Goal: Task Accomplishment & Management: Use online tool/utility

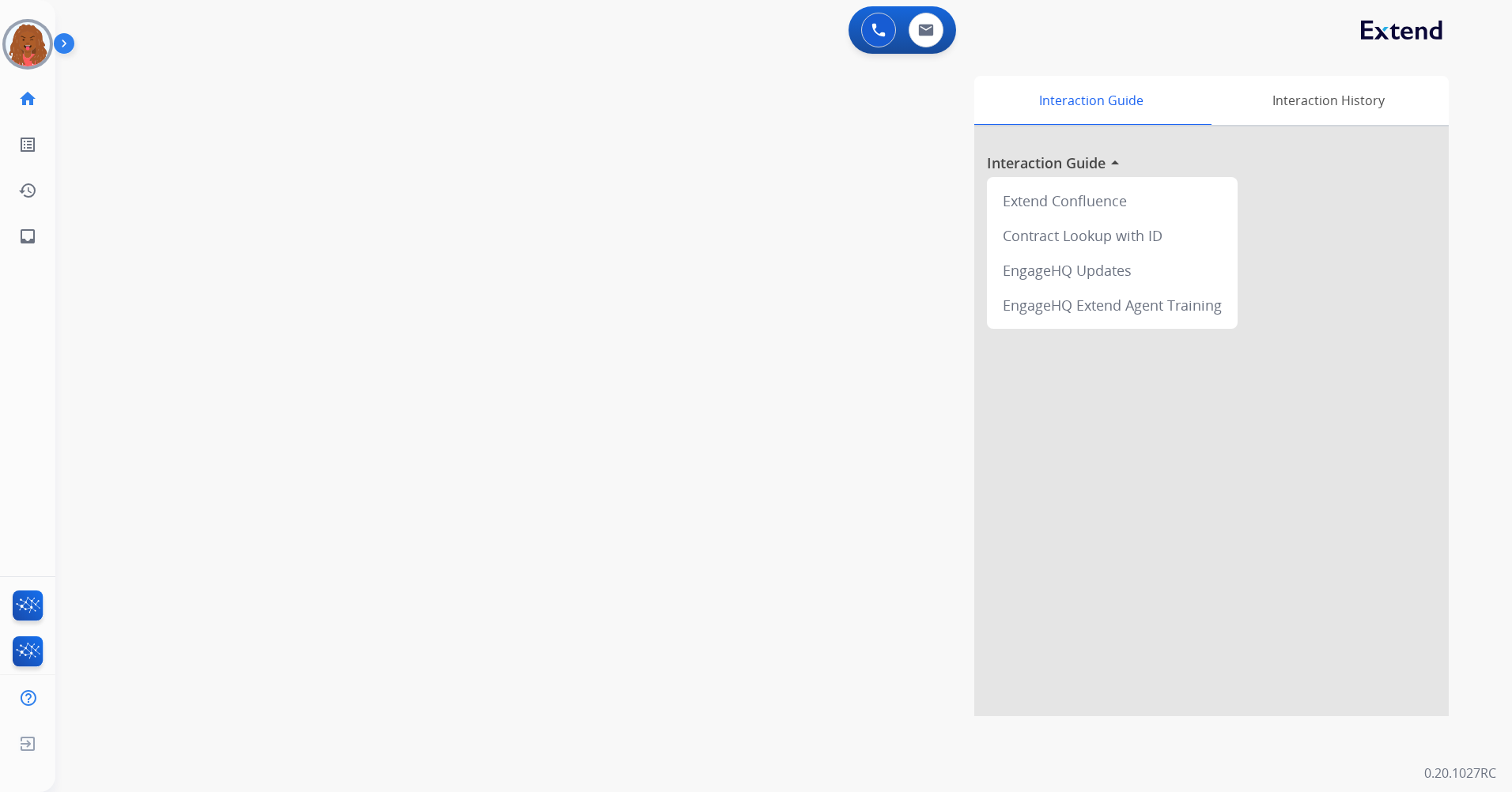
click at [0, 29] on html "Outbound call Quit Outbound call Quit Schedule interaction + Add to my list Cus…" at bounding box center [756, 396] width 1512 height 792
click at [19, 43] on img at bounding box center [28, 44] width 44 height 44
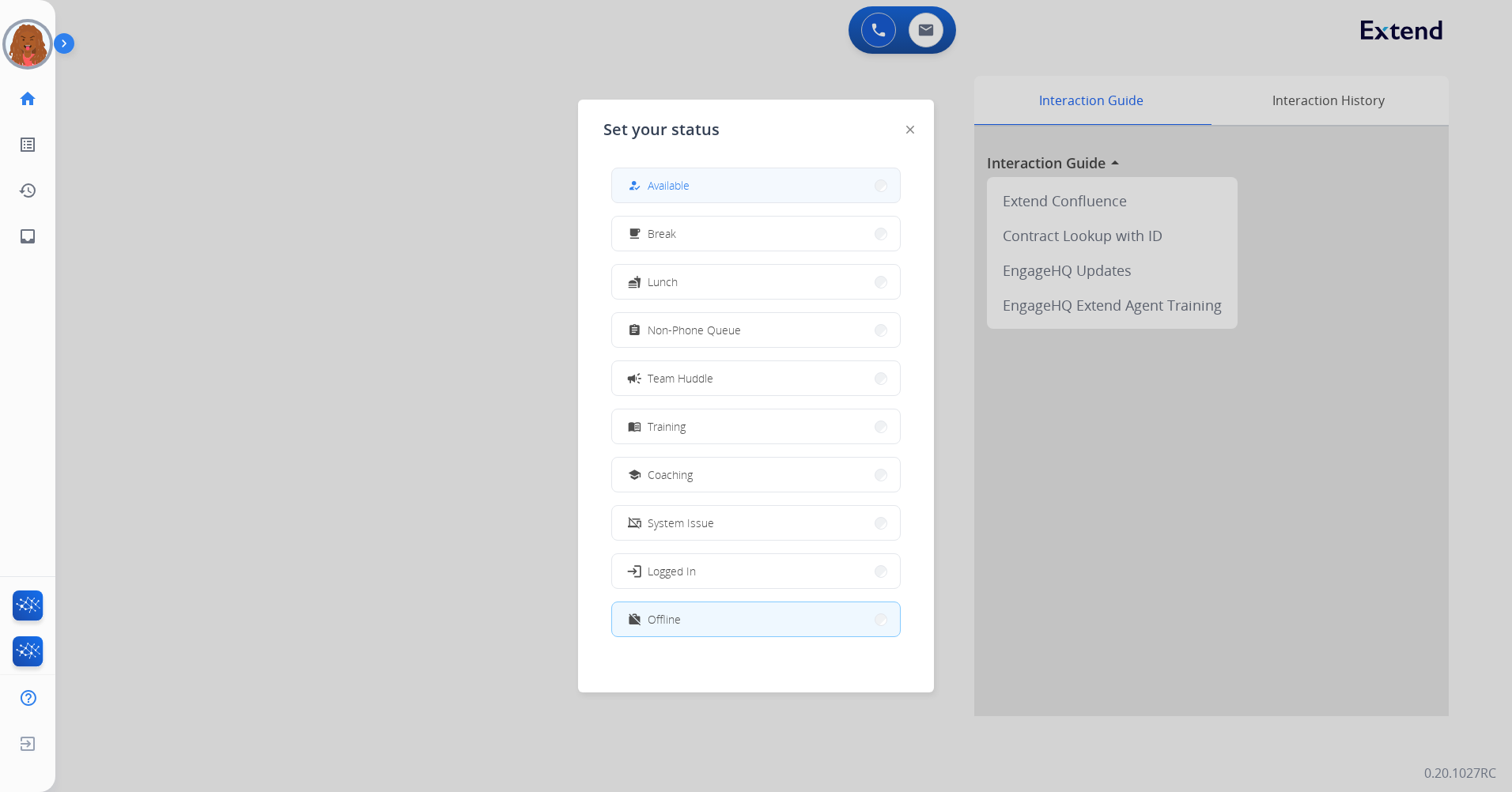
click at [689, 194] on div "how_to_reg Available" at bounding box center [658, 186] width 65 height 19
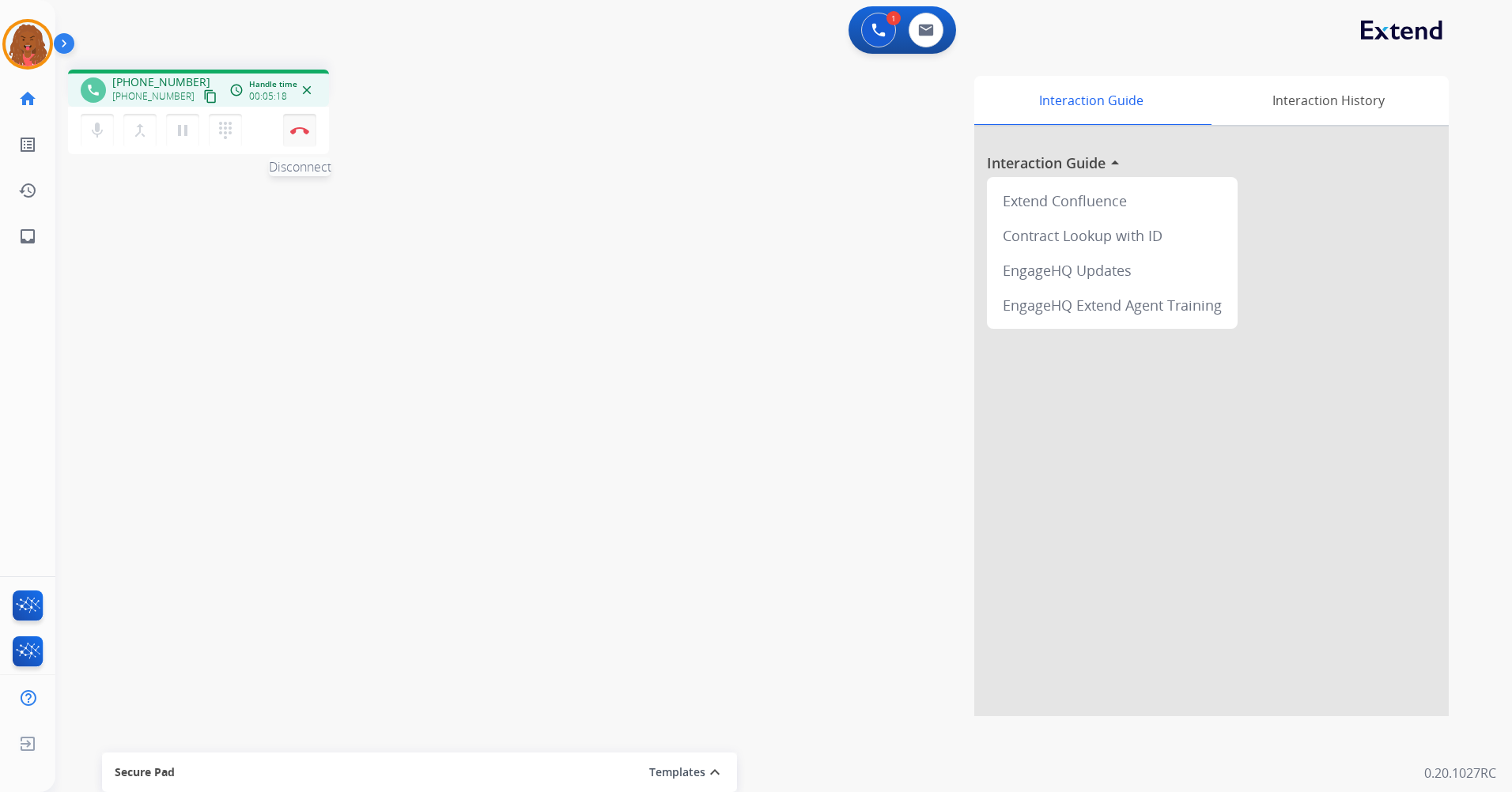
click at [306, 137] on button "Disconnect" at bounding box center [300, 131] width 34 height 34
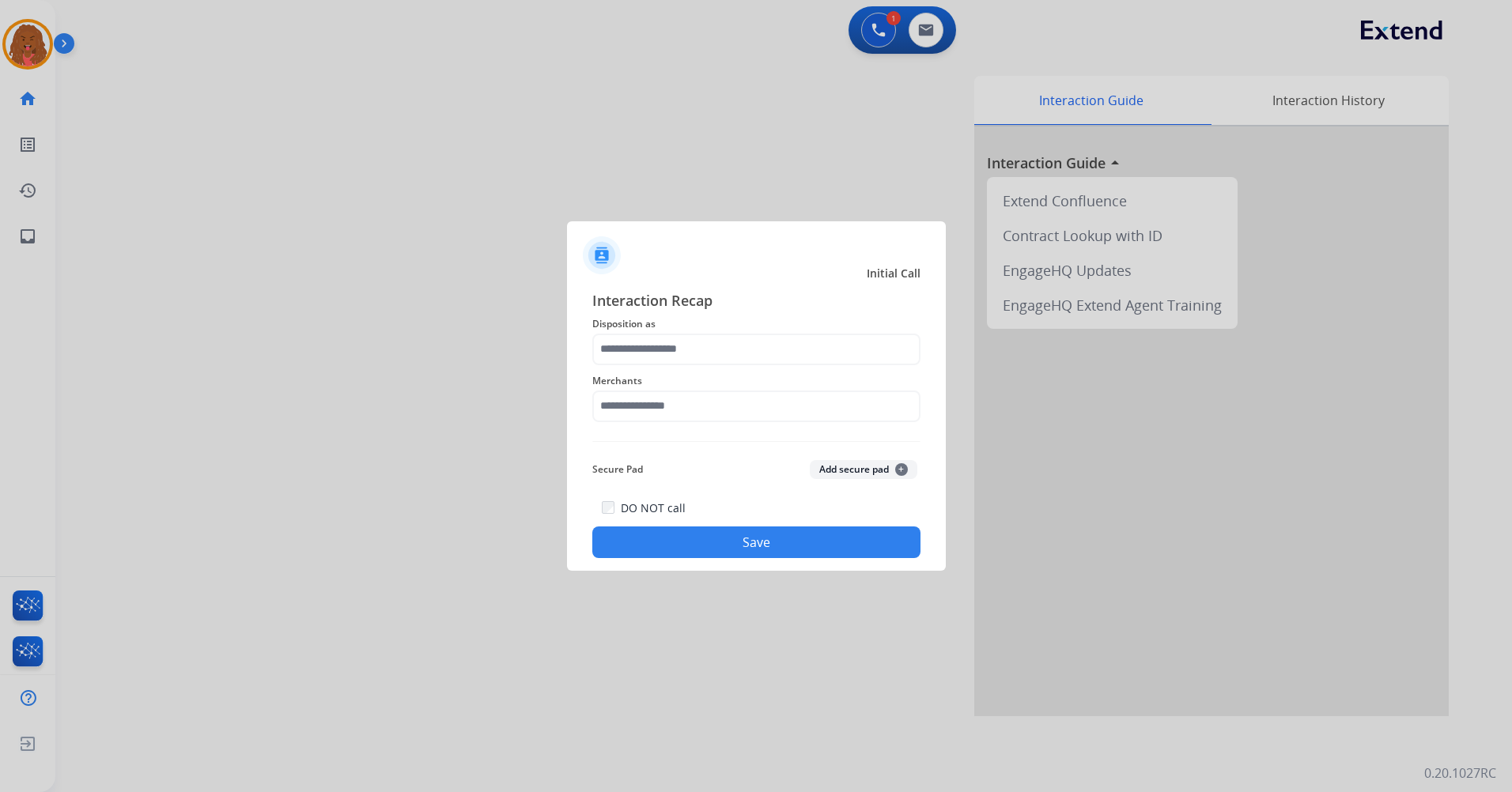
drag, startPoint x: 700, startPoint y: 383, endPoint x: 703, endPoint y: 363, distance: 20.2
click at [699, 375] on span "Merchants" at bounding box center [756, 381] width 328 height 19
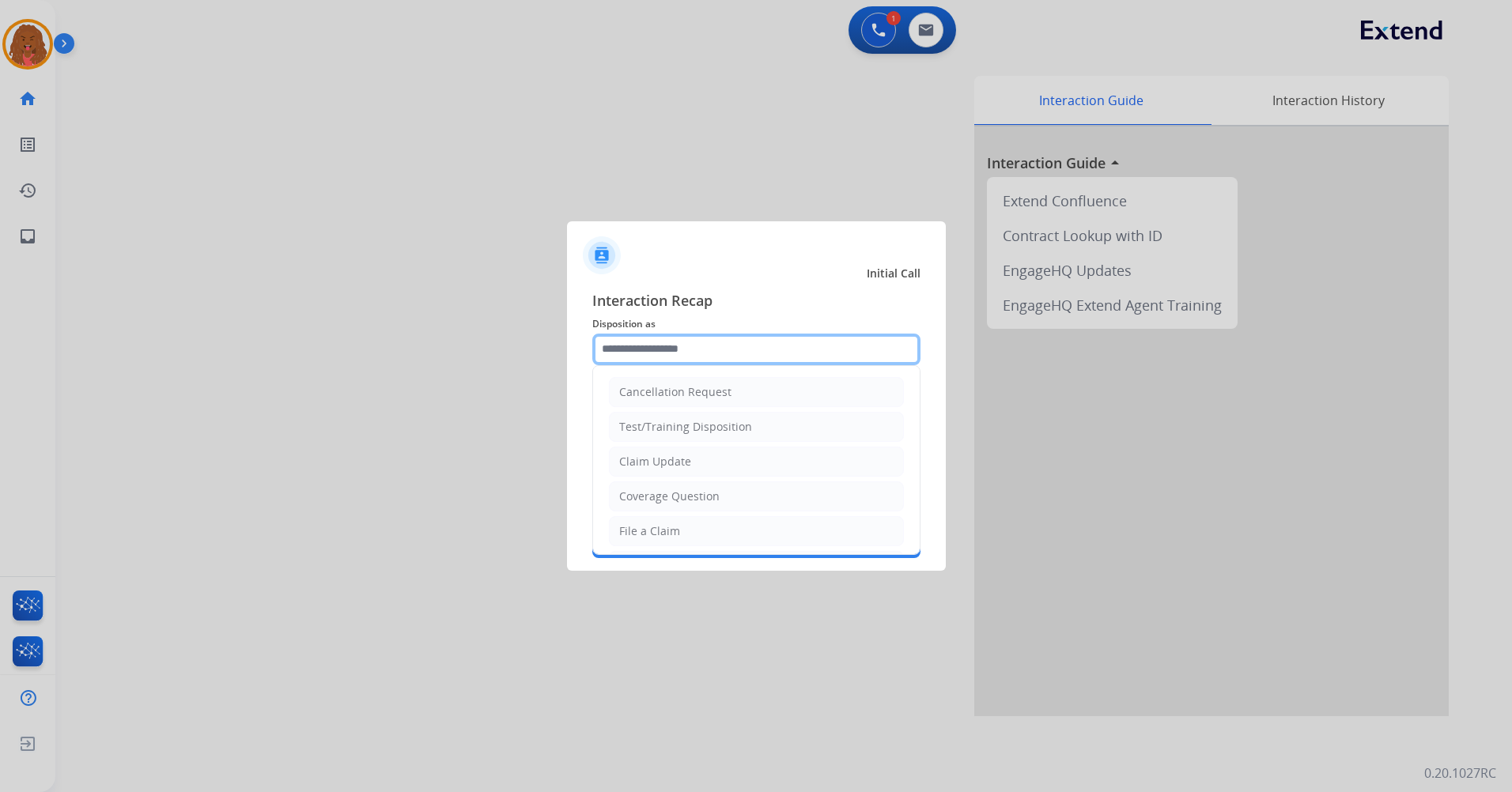
click at [699, 357] on input "text" at bounding box center [756, 349] width 328 height 32
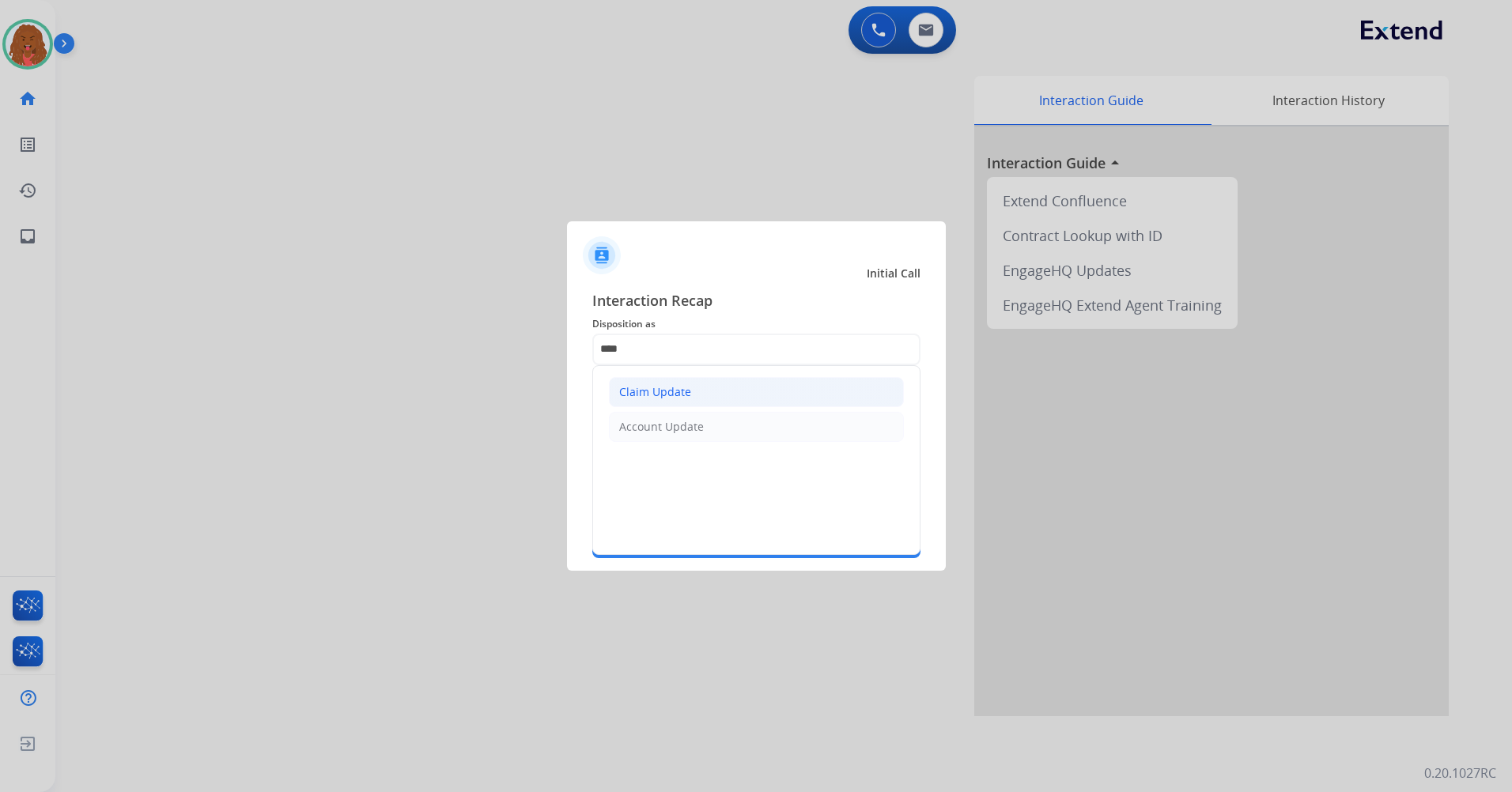
click at [701, 397] on li "Claim Update" at bounding box center [756, 392] width 295 height 30
type input "**********"
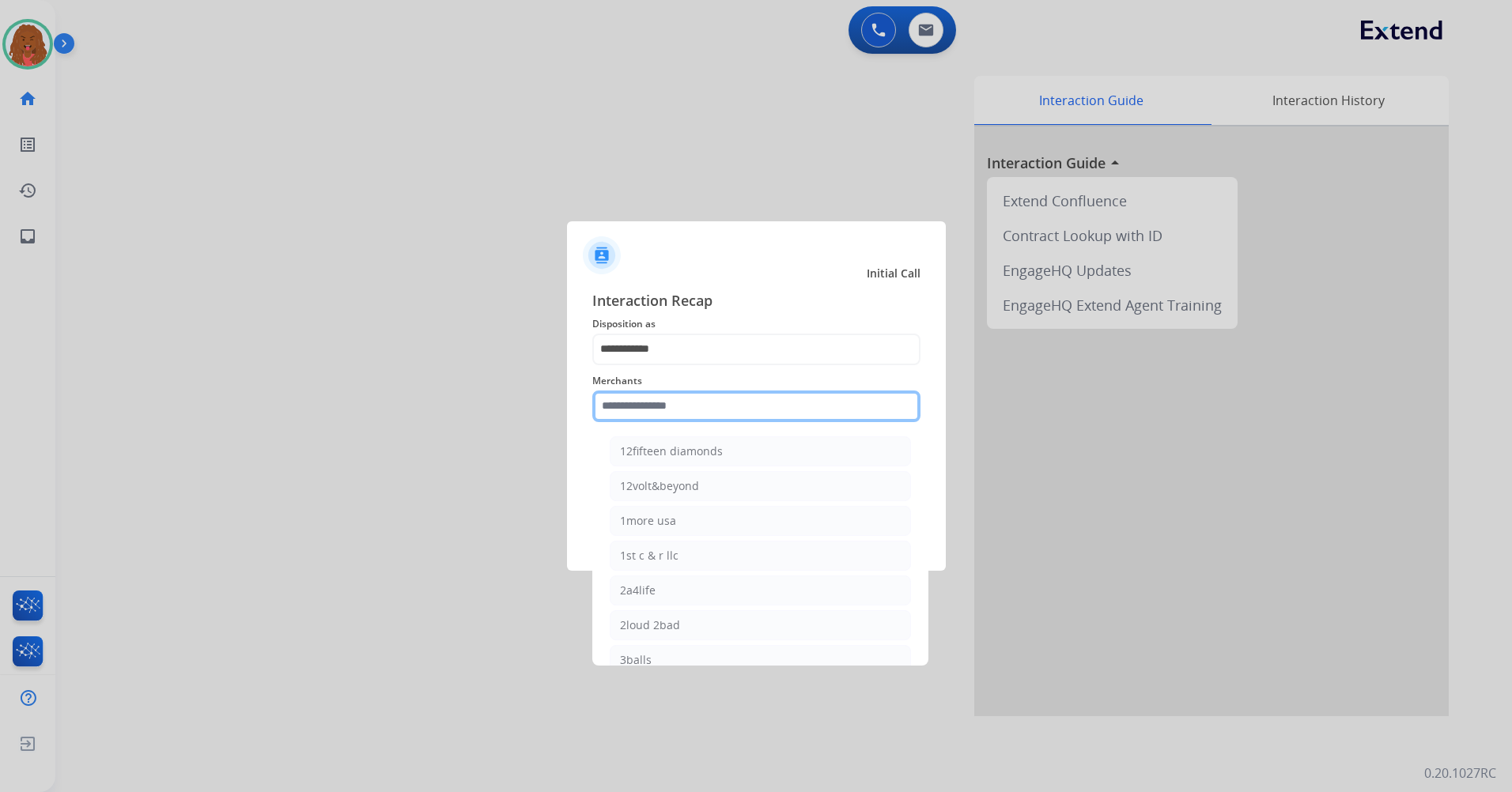
click at [758, 403] on input "text" at bounding box center [756, 406] width 328 height 32
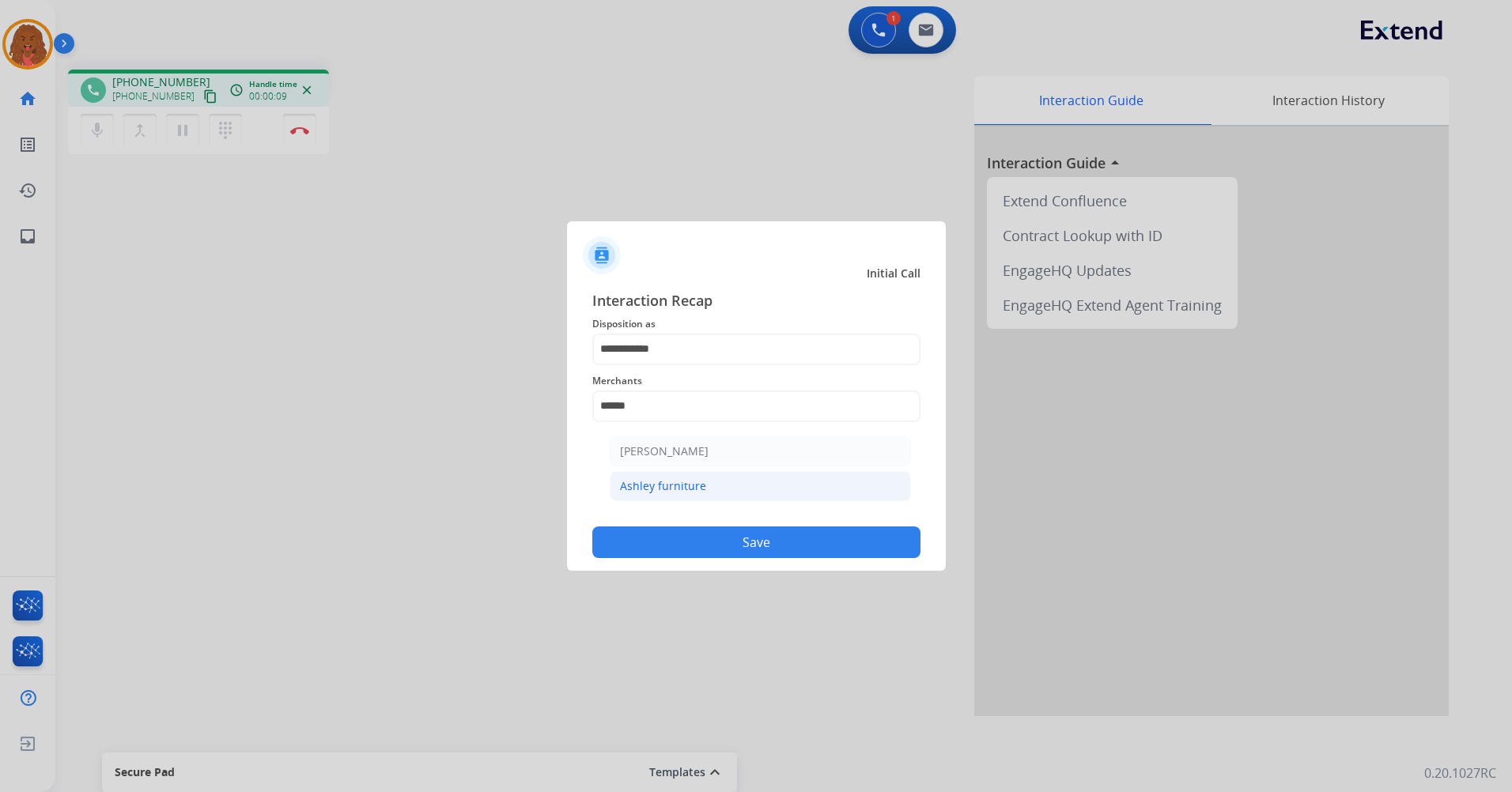
click at [692, 479] on div "Ashley furniture" at bounding box center [663, 486] width 86 height 15
type input "**********"
click at [688, 562] on div "**********" at bounding box center [756, 423] width 379 height 295
click at [682, 545] on button "Save" at bounding box center [756, 542] width 328 height 32
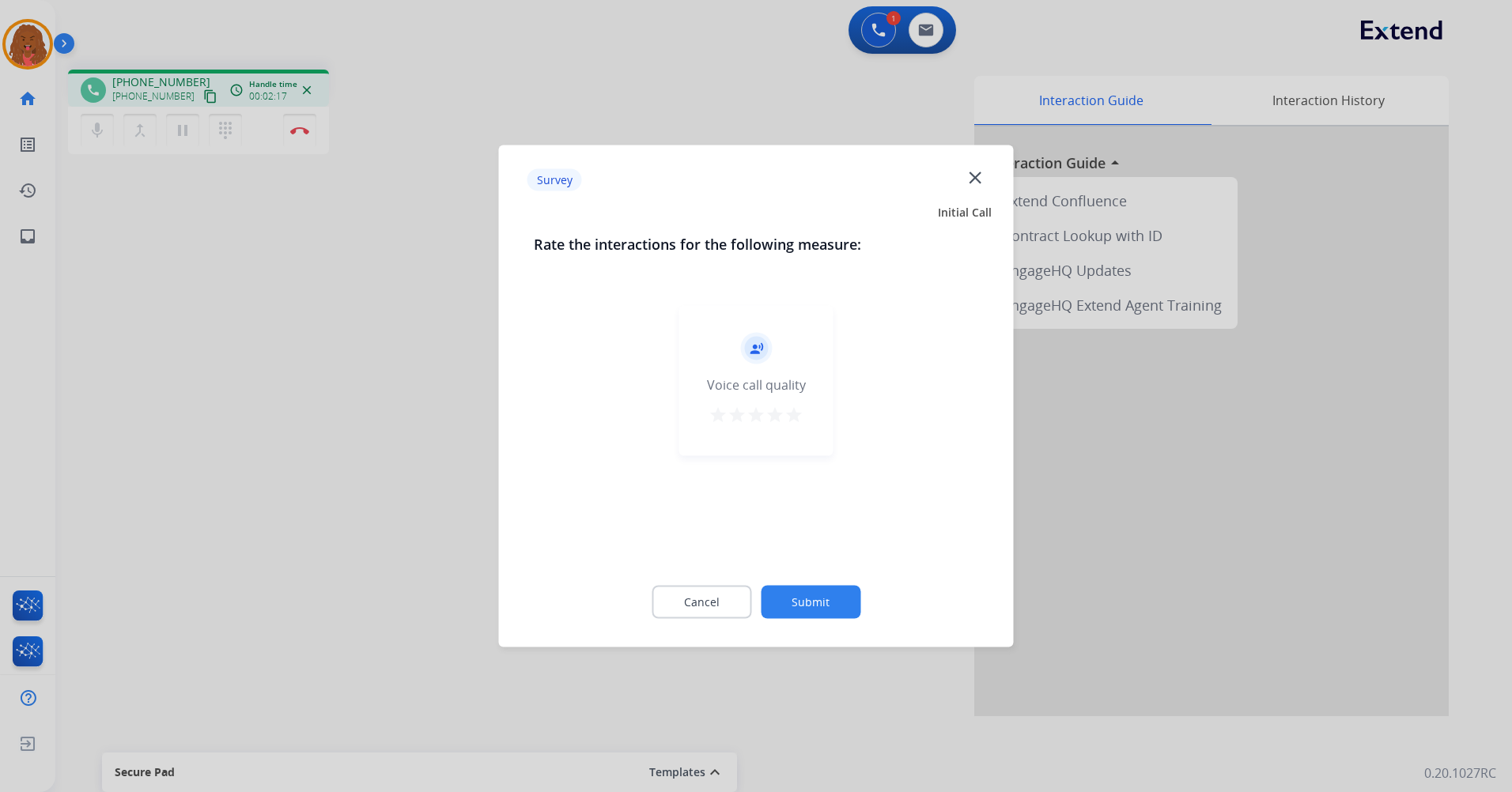
click at [796, 586] on div "Cancel Submit" at bounding box center [756, 603] width 445 height 71
drag, startPoint x: 836, startPoint y: 592, endPoint x: 825, endPoint y: 599, distance: 13.0
click at [825, 599] on button "Submit" at bounding box center [810, 602] width 100 height 34
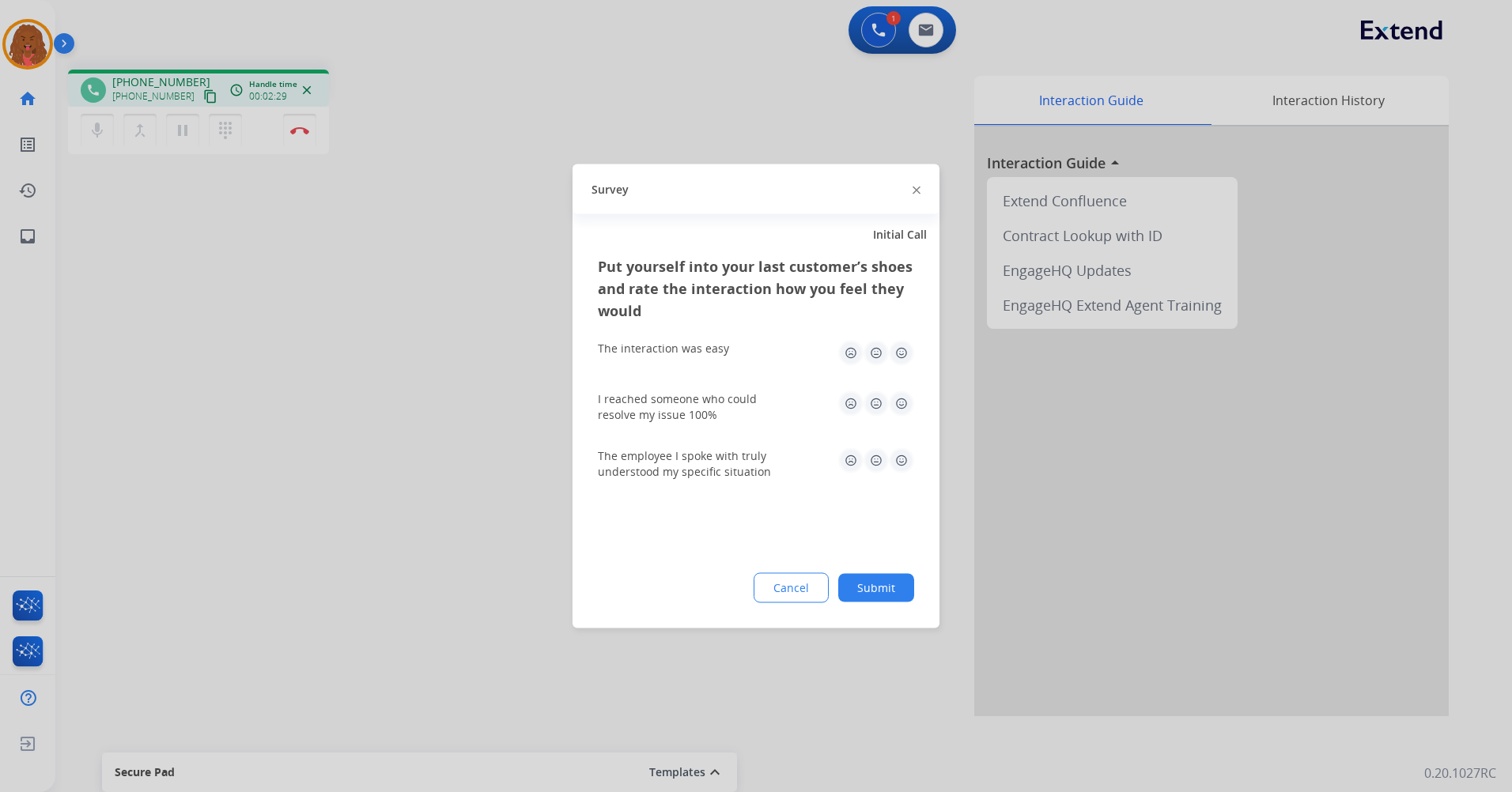
click at [853, 580] on button "Submit" at bounding box center [876, 588] width 76 height 29
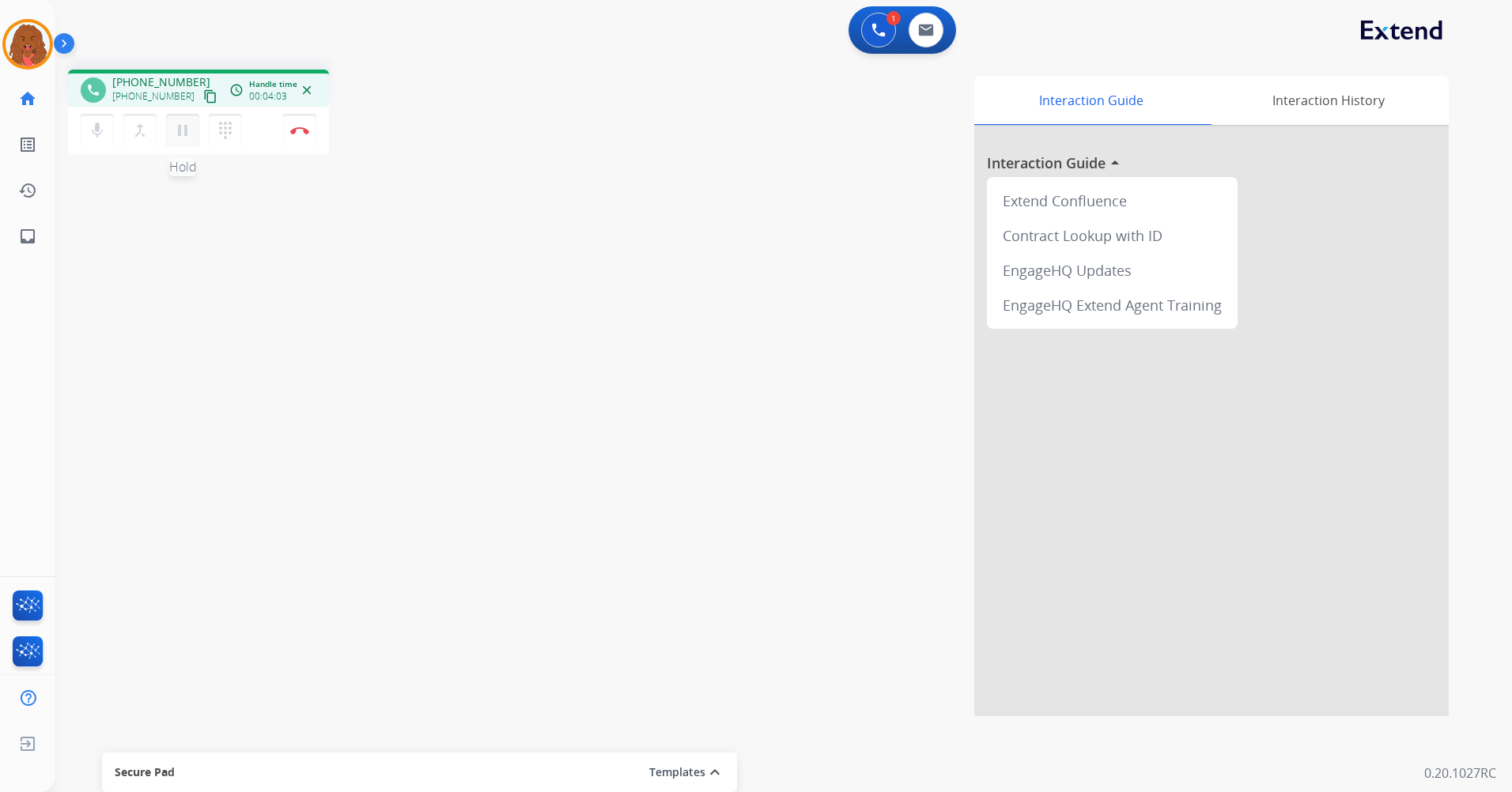
click at [187, 127] on mat-icon "pause" at bounding box center [182, 131] width 19 height 19
click at [220, 128] on mat-icon "dialpad" at bounding box center [226, 131] width 19 height 19
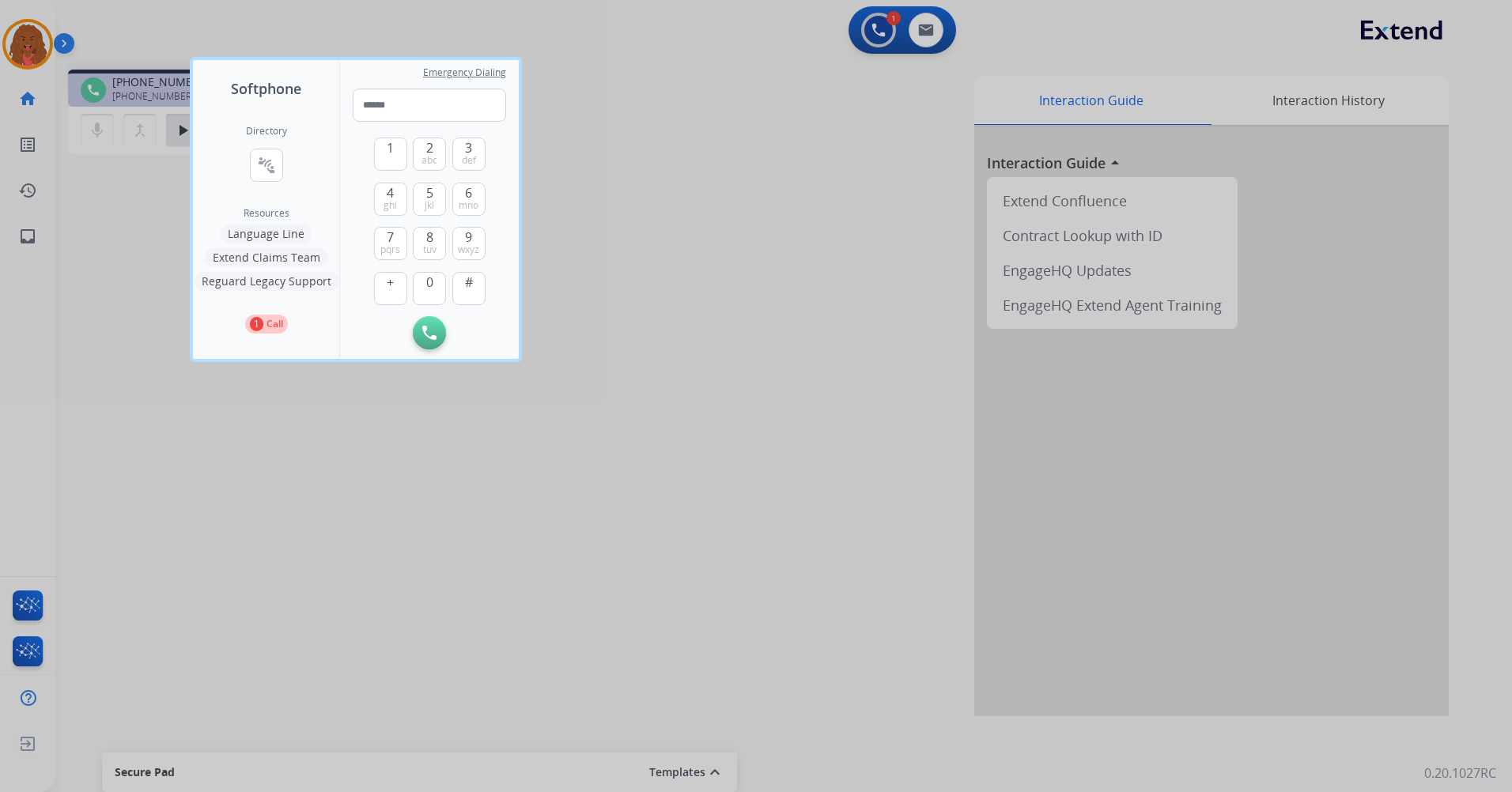
click at [296, 261] on button "Extend Claims Team" at bounding box center [266, 258] width 124 height 19
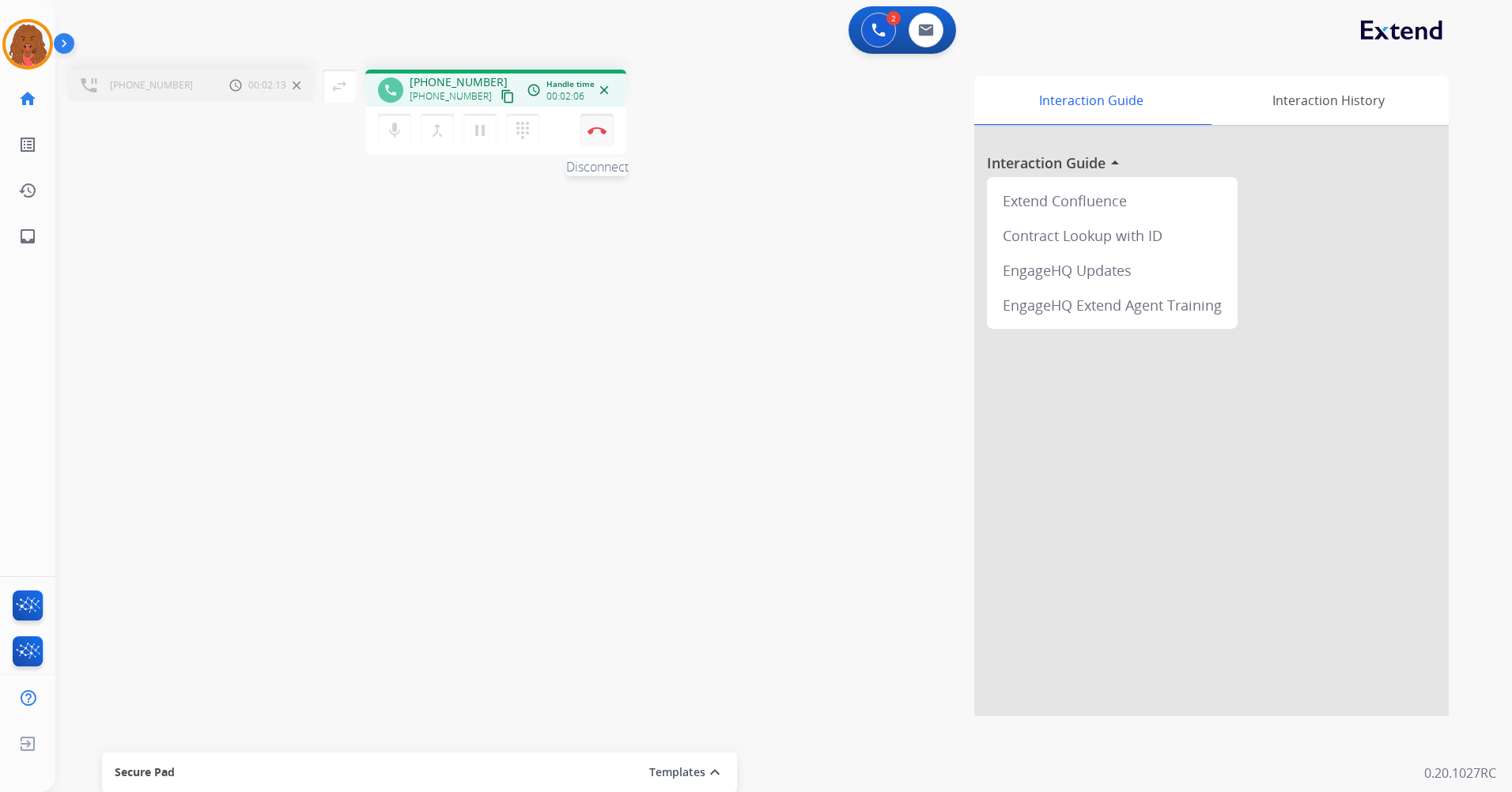
click at [596, 134] on button "Disconnect" at bounding box center [597, 131] width 34 height 34
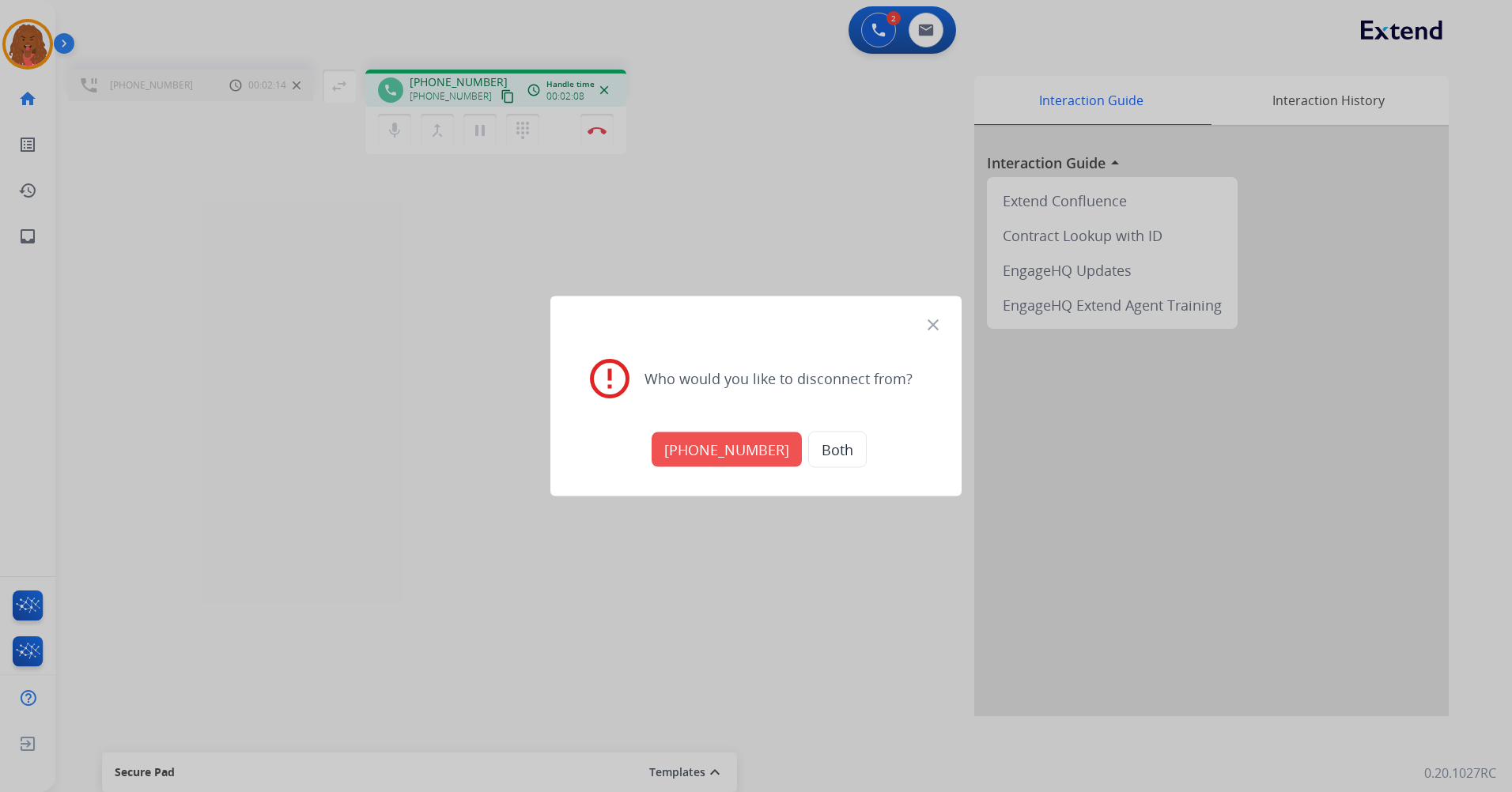
click at [810, 438] on button "Both" at bounding box center [837, 450] width 59 height 36
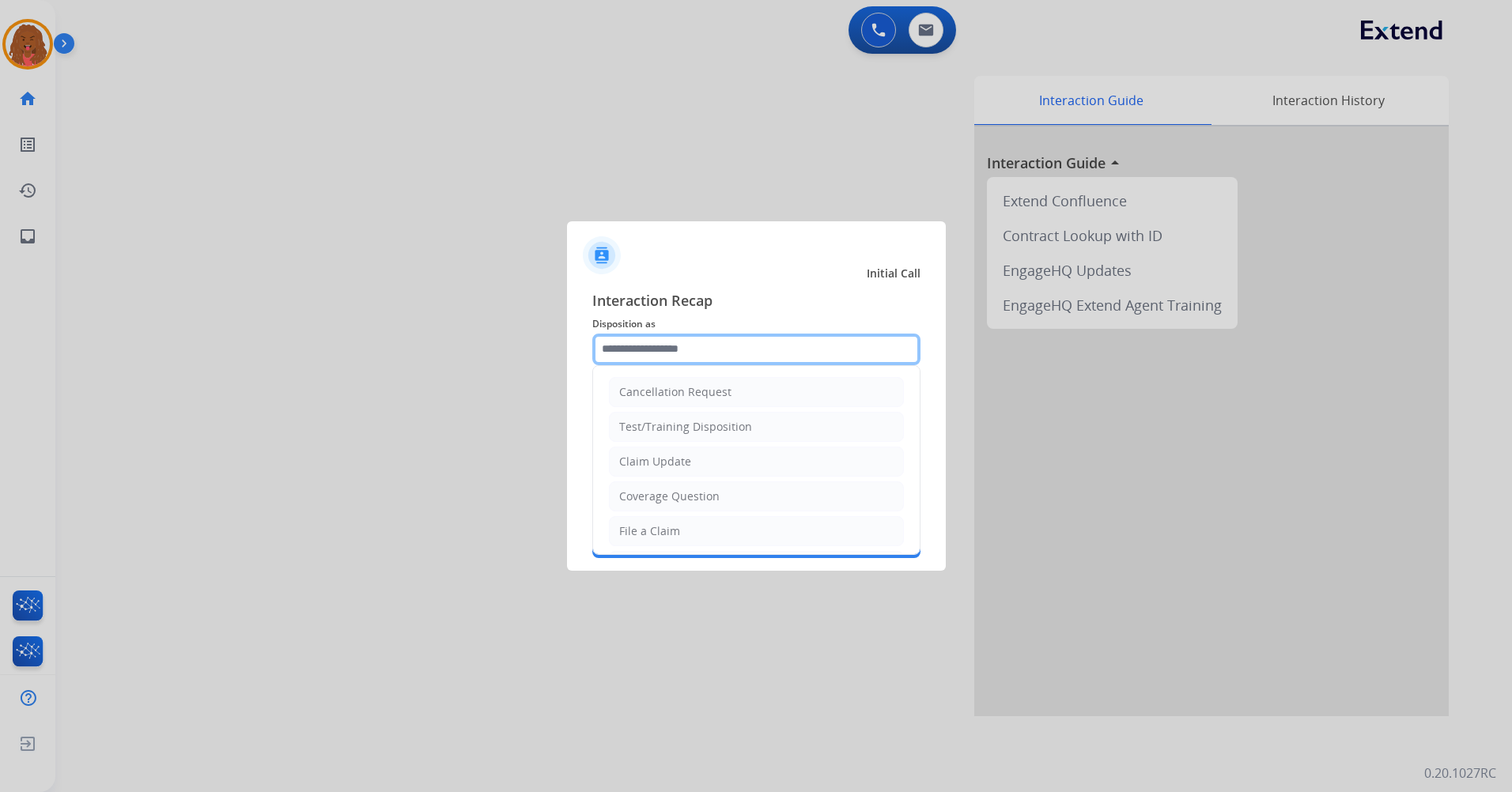
click at [702, 349] on input "text" at bounding box center [756, 349] width 328 height 32
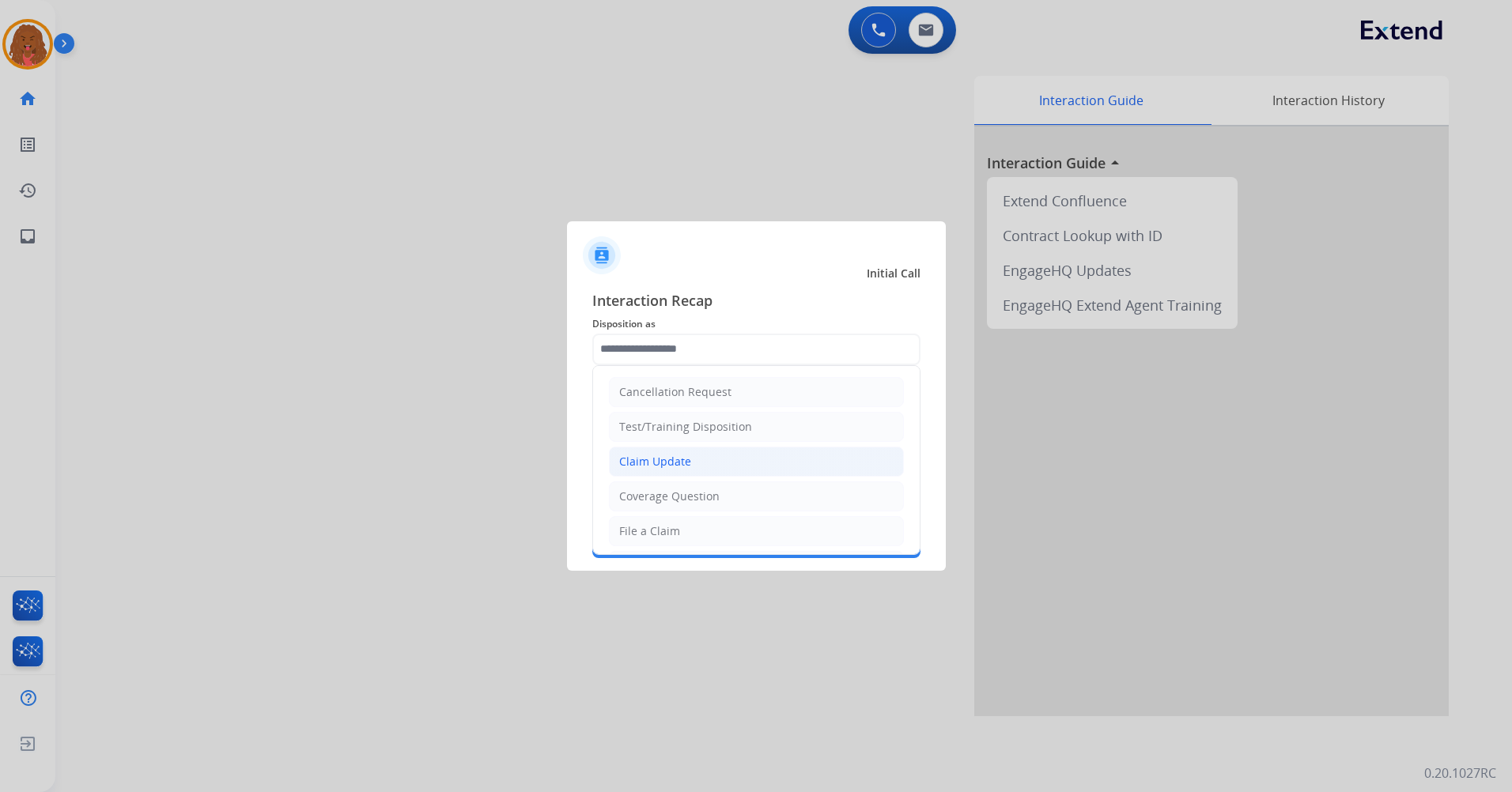
click at [680, 461] on div "Claim Update" at bounding box center [655, 462] width 72 height 15
type input "**********"
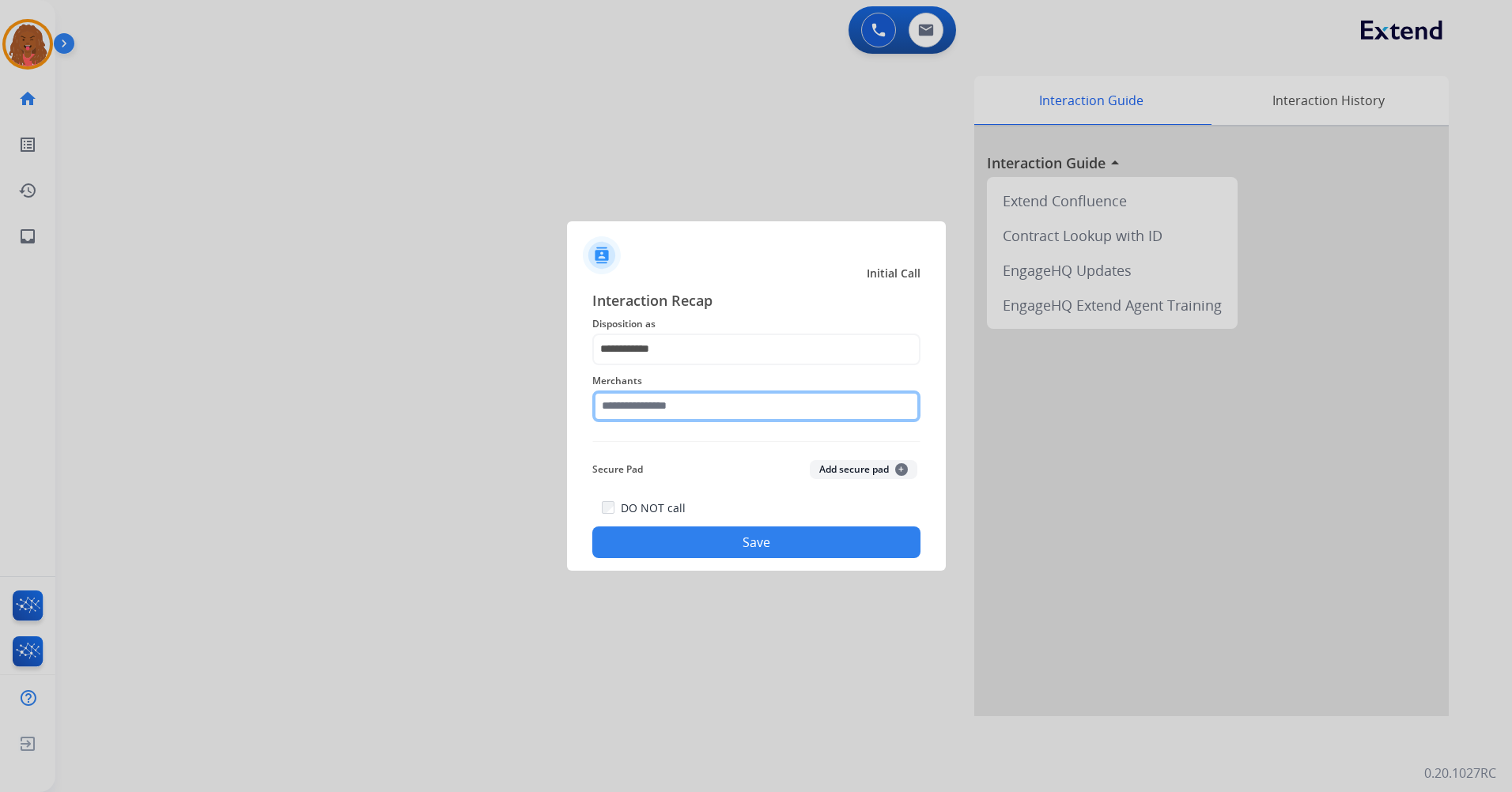
click at [667, 406] on input "text" at bounding box center [756, 406] width 328 height 32
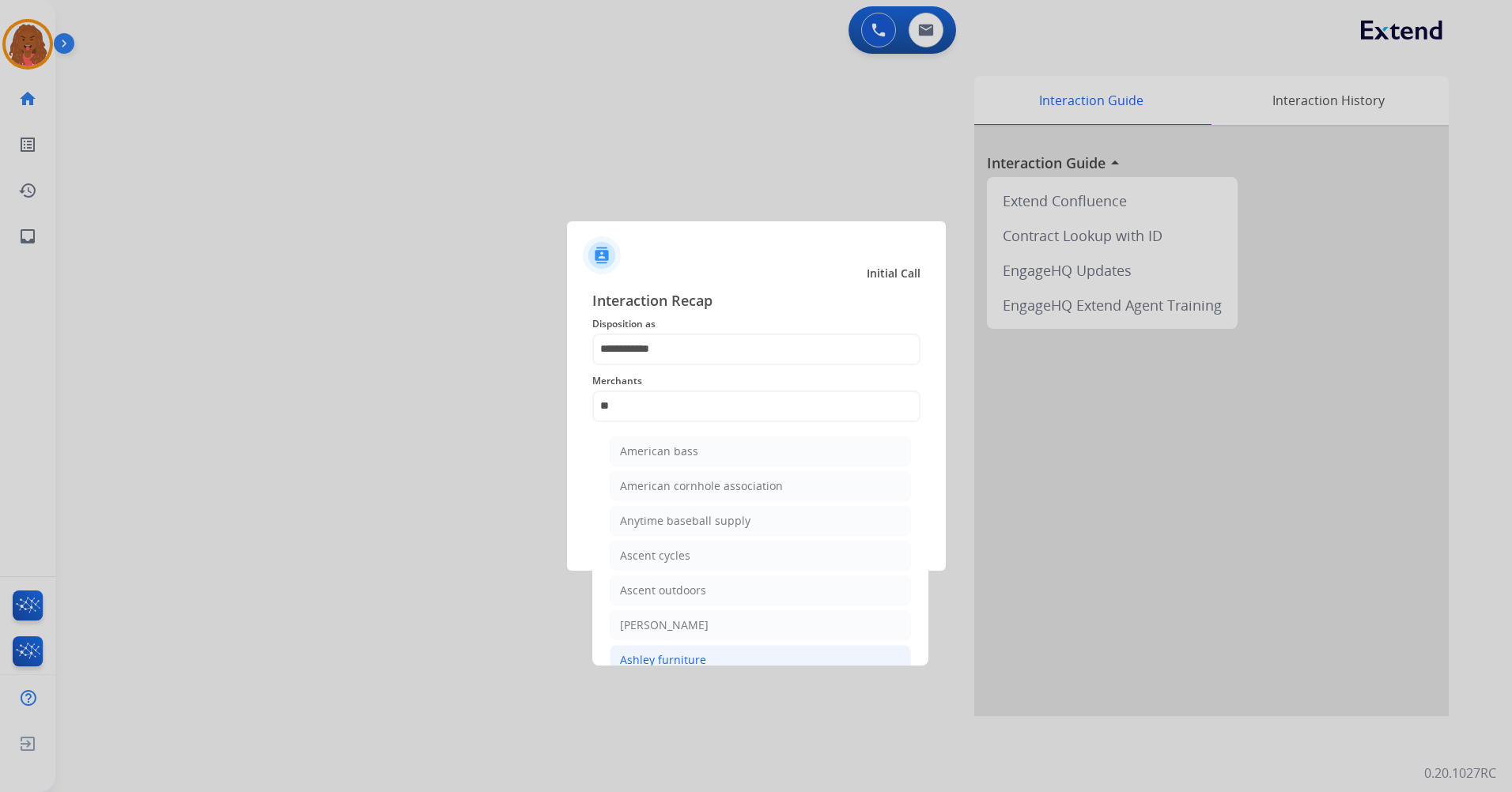
drag, startPoint x: 675, startPoint y: 663, endPoint x: 671, endPoint y: 653, distance: 10.8
click at [675, 661] on div "Ashley furniture" at bounding box center [663, 660] width 86 height 15
type input "**********"
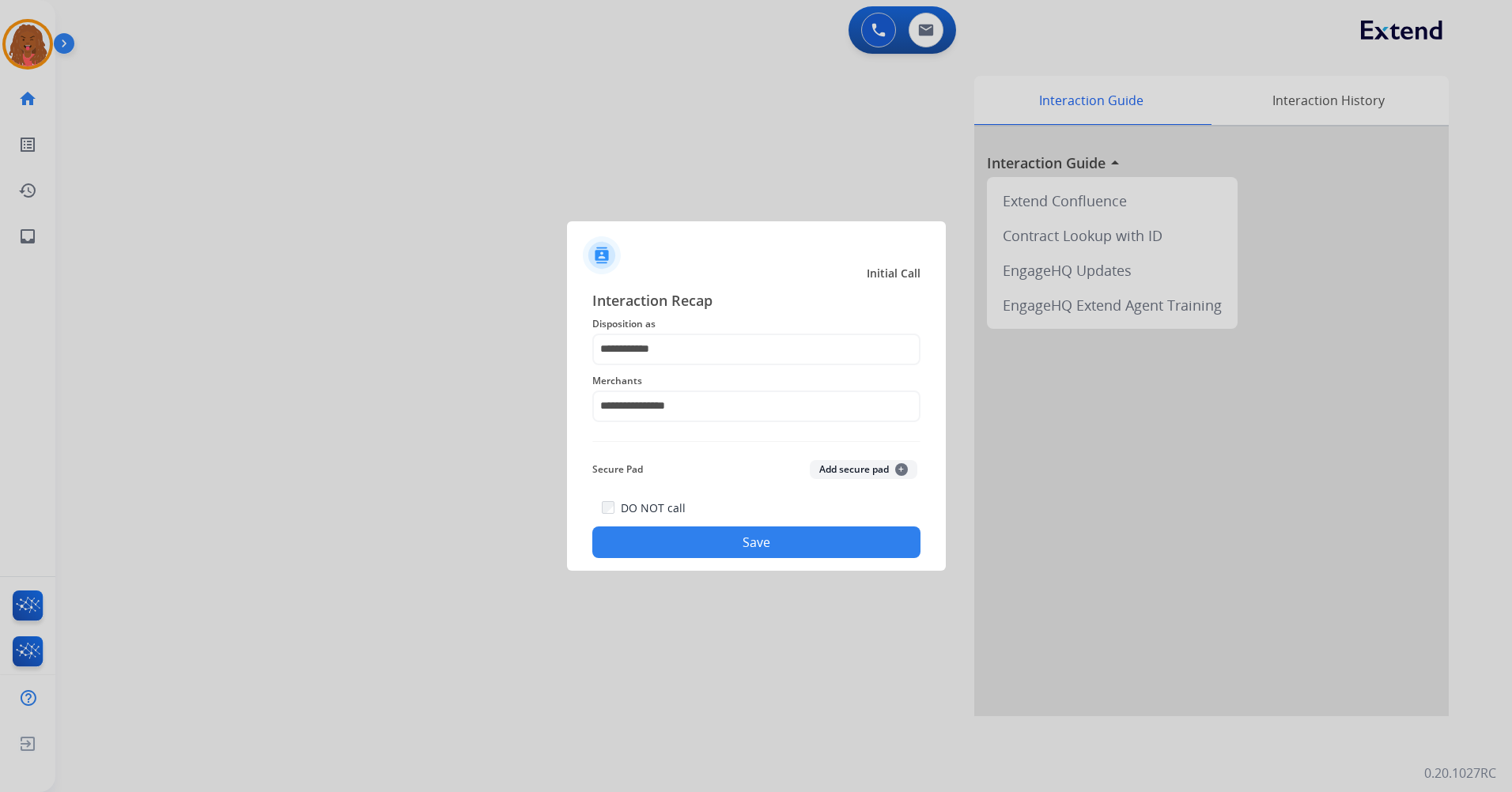
click at [683, 550] on button "Save" at bounding box center [756, 542] width 328 height 32
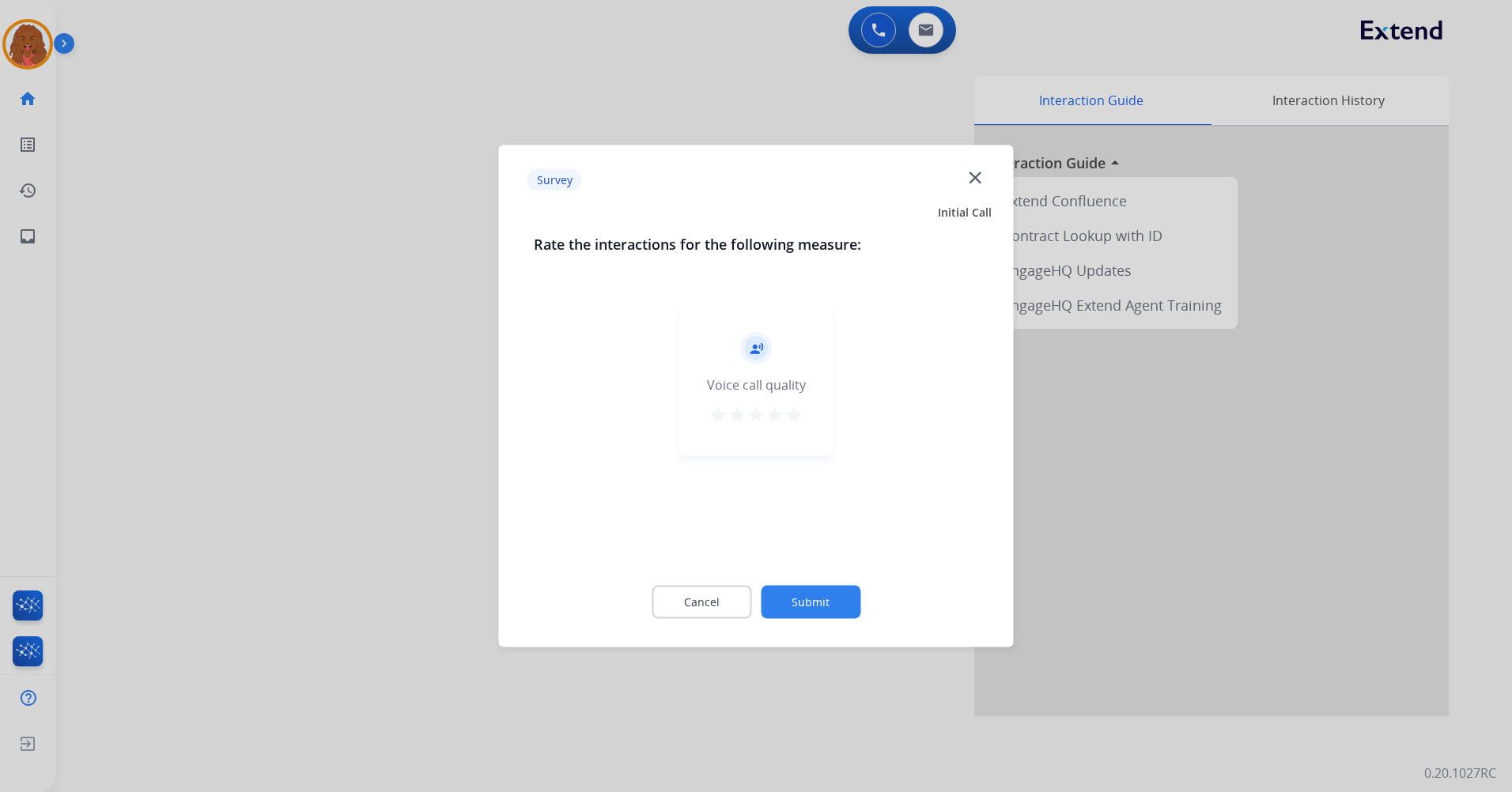
drag, startPoint x: 820, startPoint y: 647, endPoint x: 819, endPoint y: 612, distance: 35.0
click at [821, 621] on div "Survey close Initial Call Rate the interactions for the following measure: reco…" at bounding box center [756, 396] width 515 height 502
click at [814, 601] on button "Submit" at bounding box center [810, 602] width 100 height 34
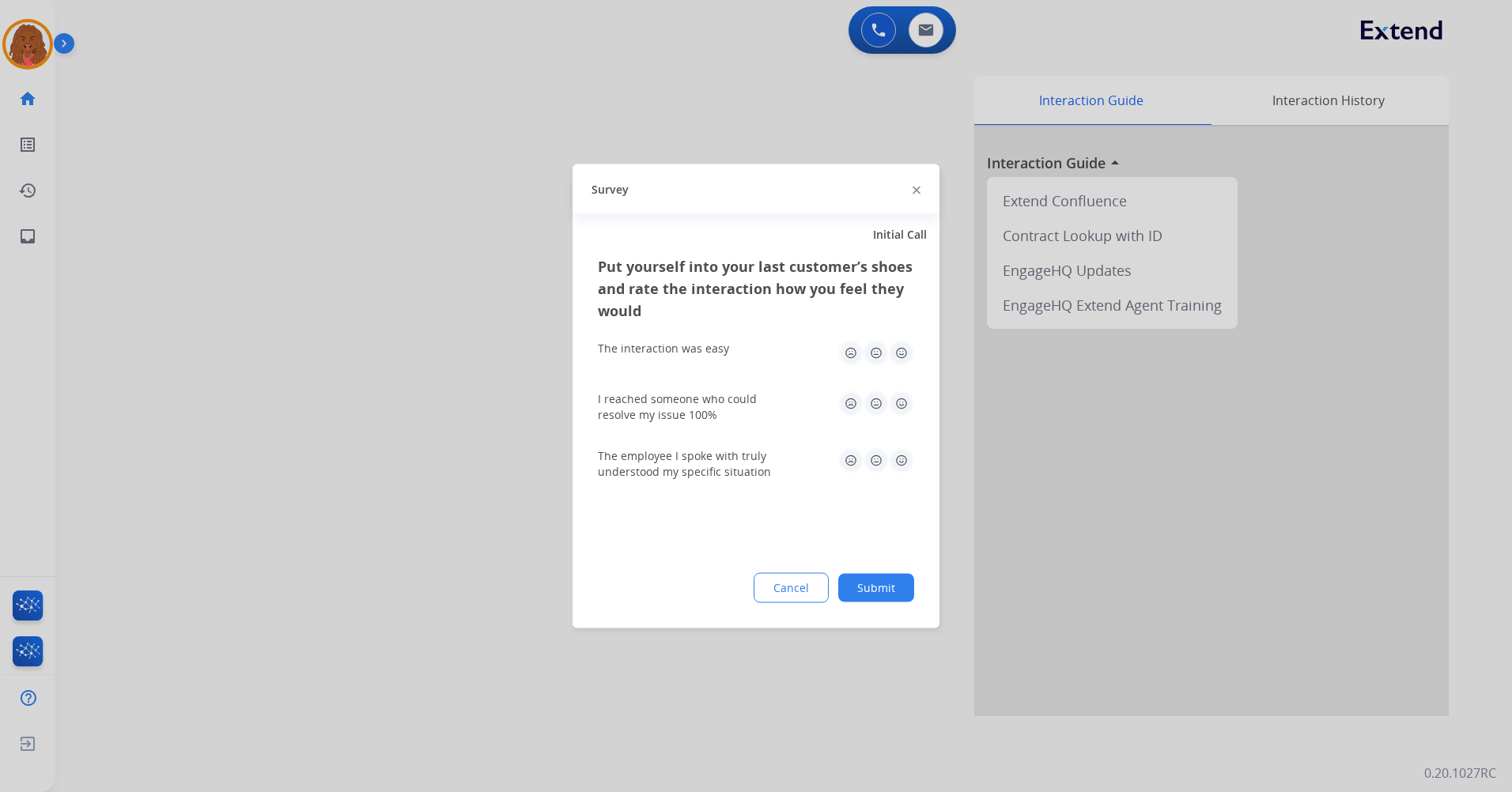
click at [873, 593] on button "Submit" at bounding box center [876, 588] width 76 height 29
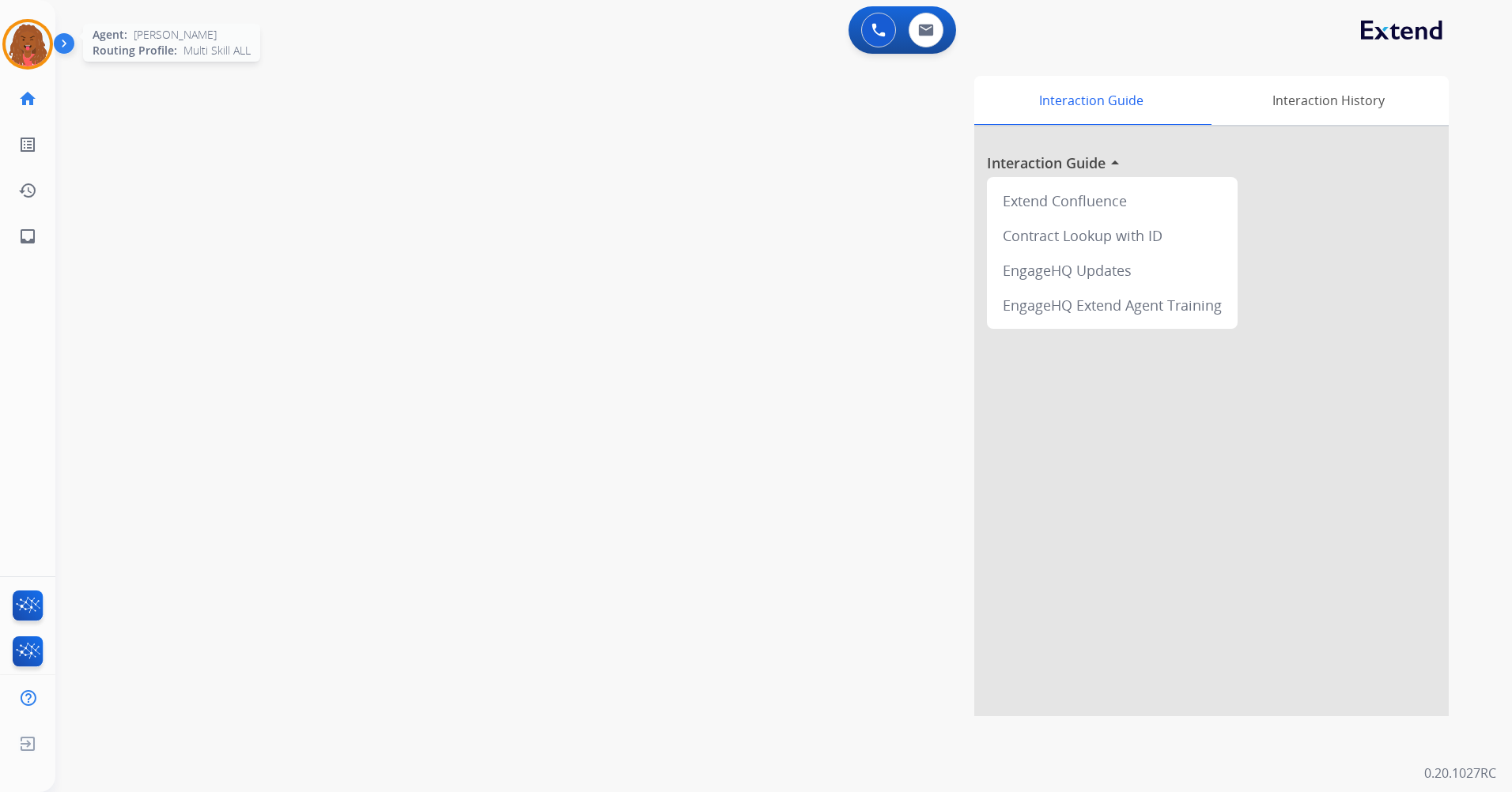
click at [12, 46] on img at bounding box center [28, 44] width 44 height 44
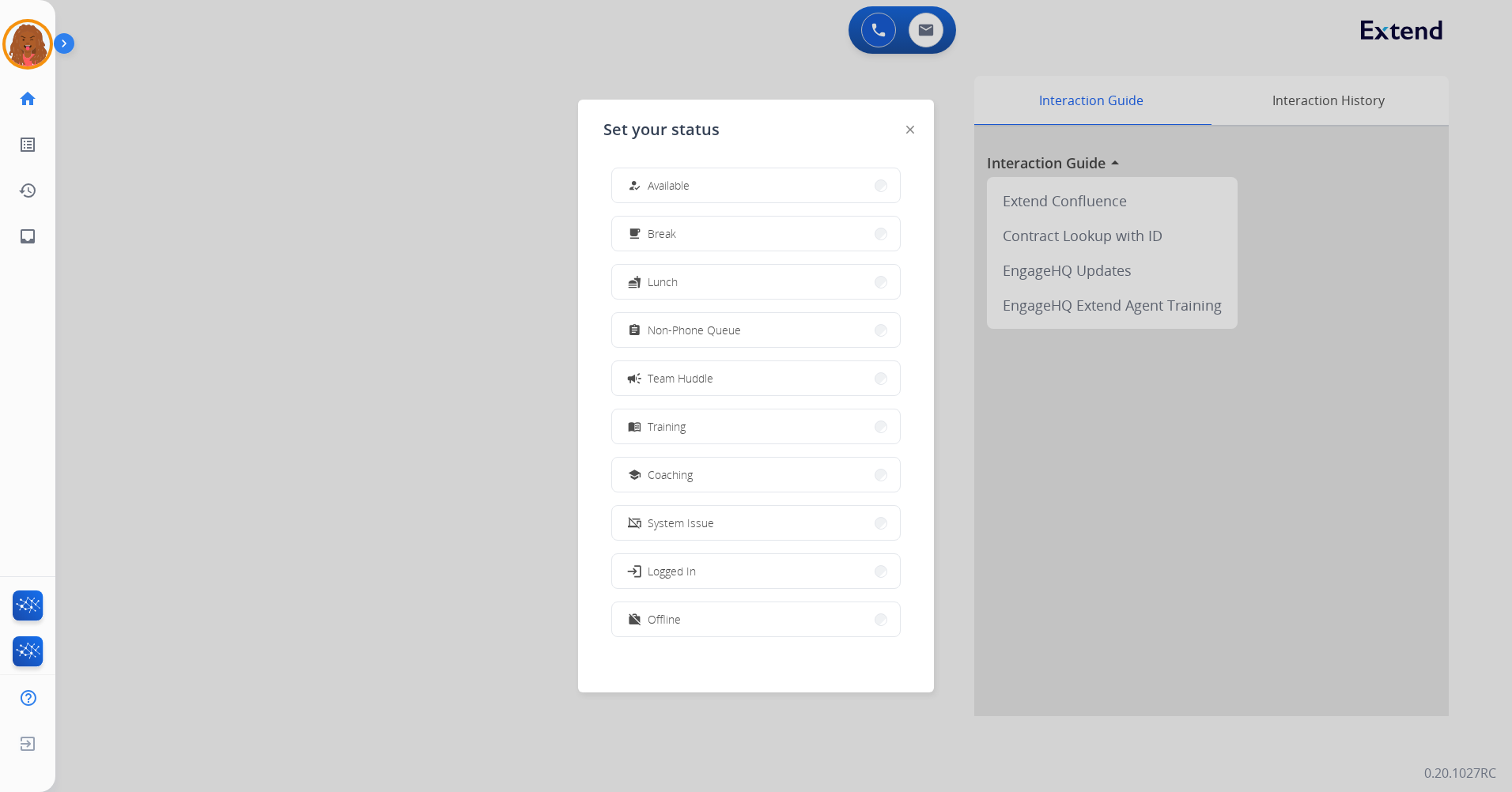
click at [894, 21] on div at bounding box center [756, 396] width 1512 height 792
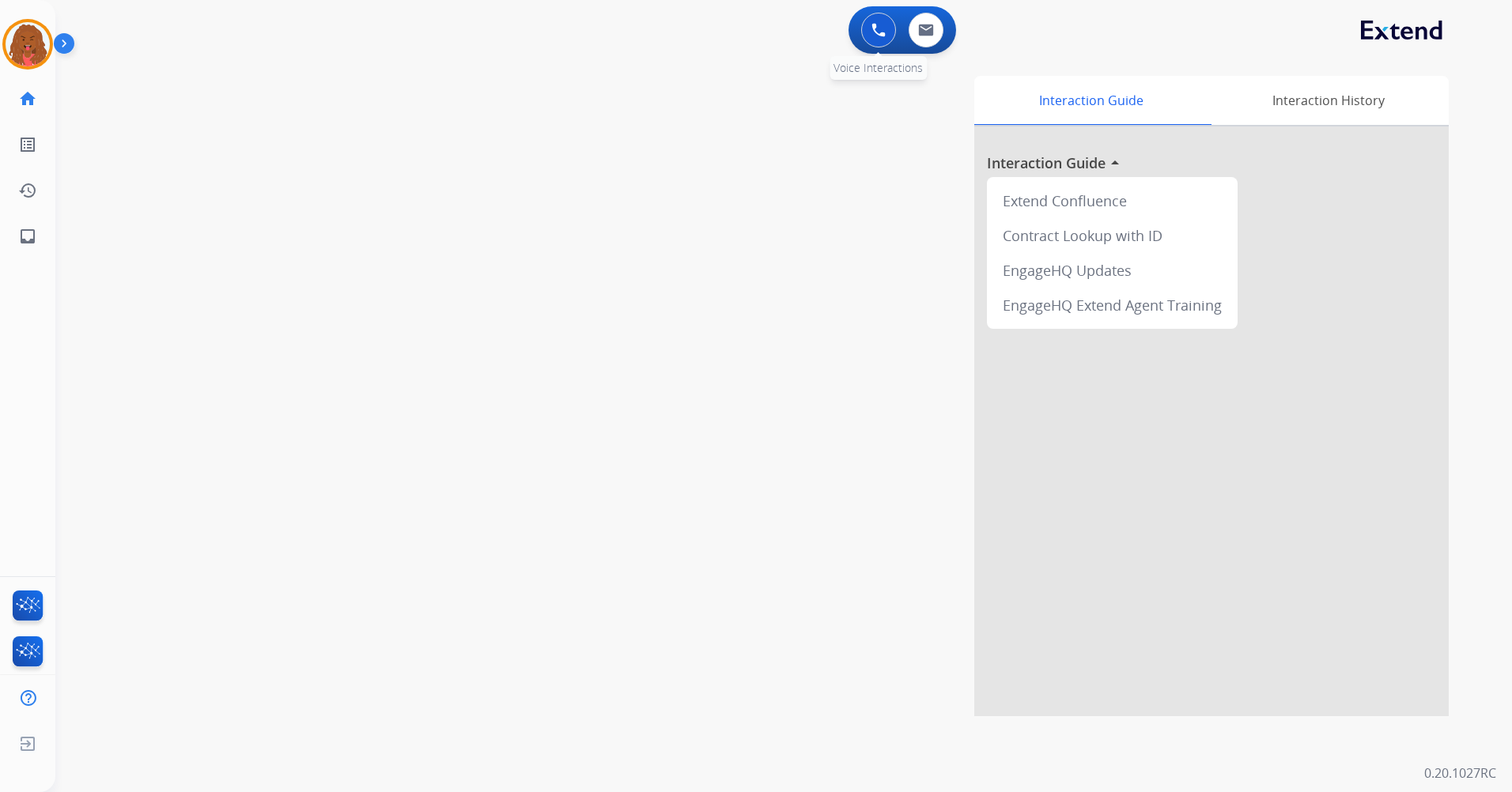
click at [885, 34] on img at bounding box center [878, 30] width 14 height 14
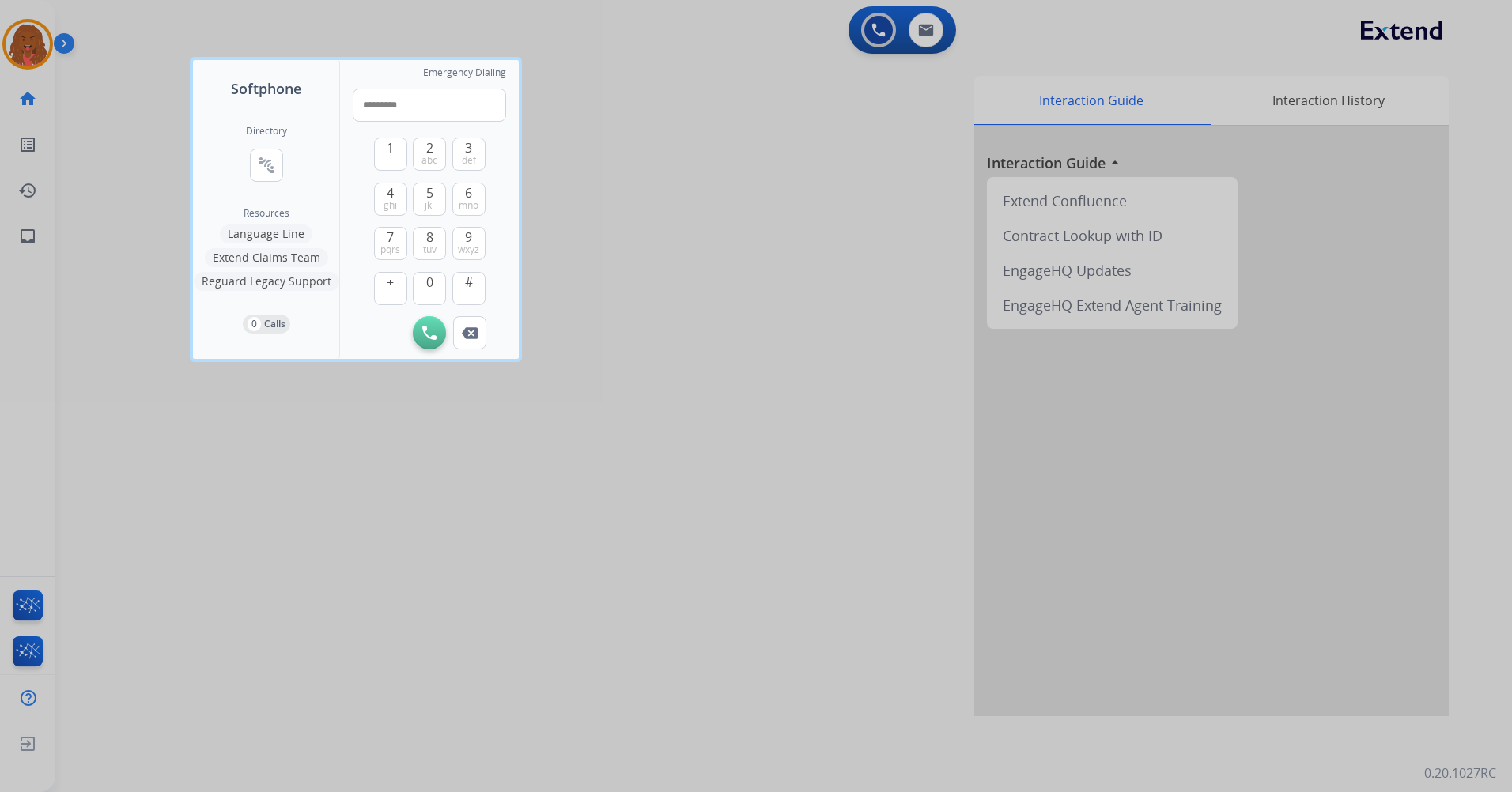
type input "**********"
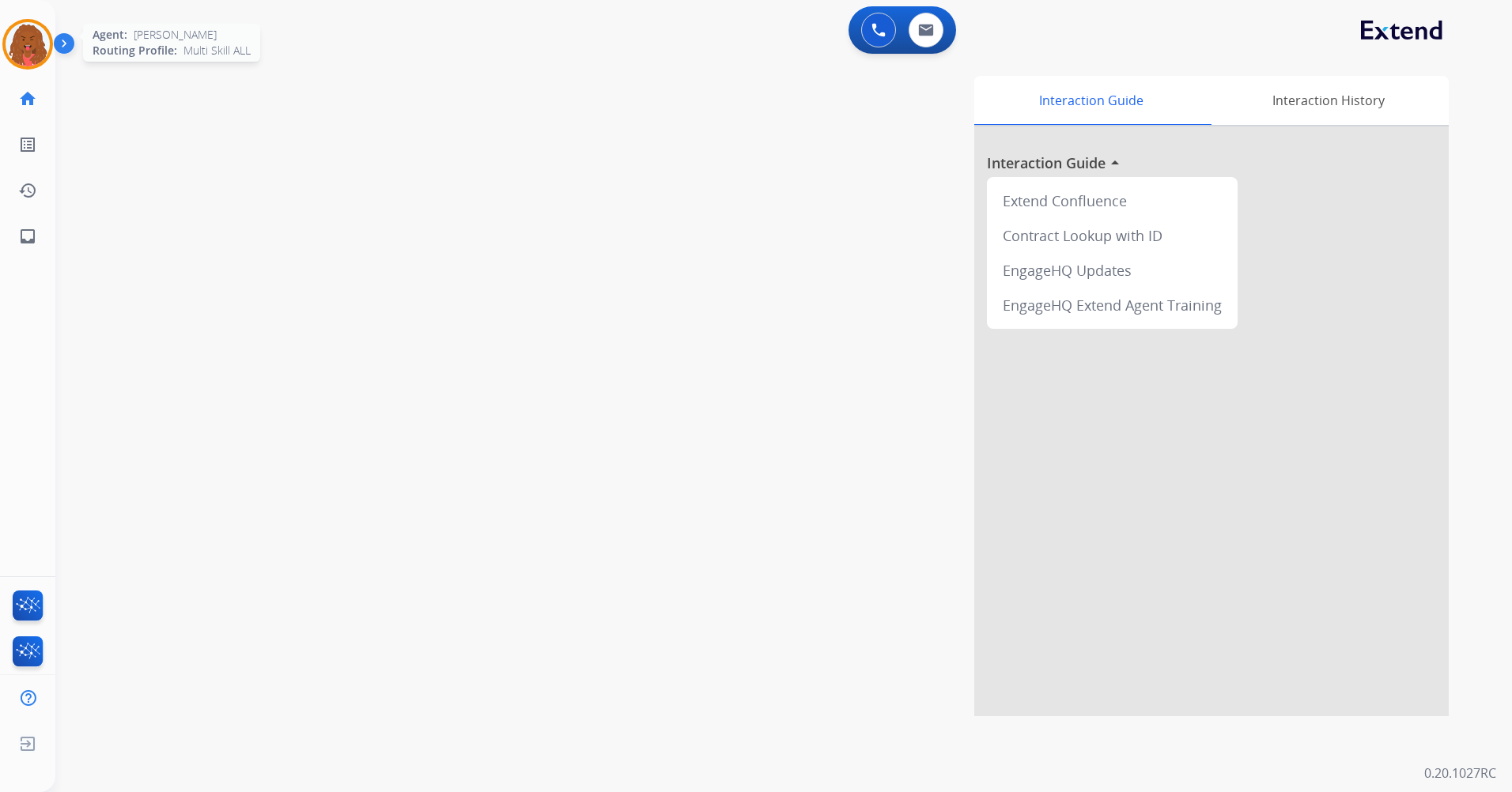
click at [35, 49] on img at bounding box center [28, 44] width 44 height 44
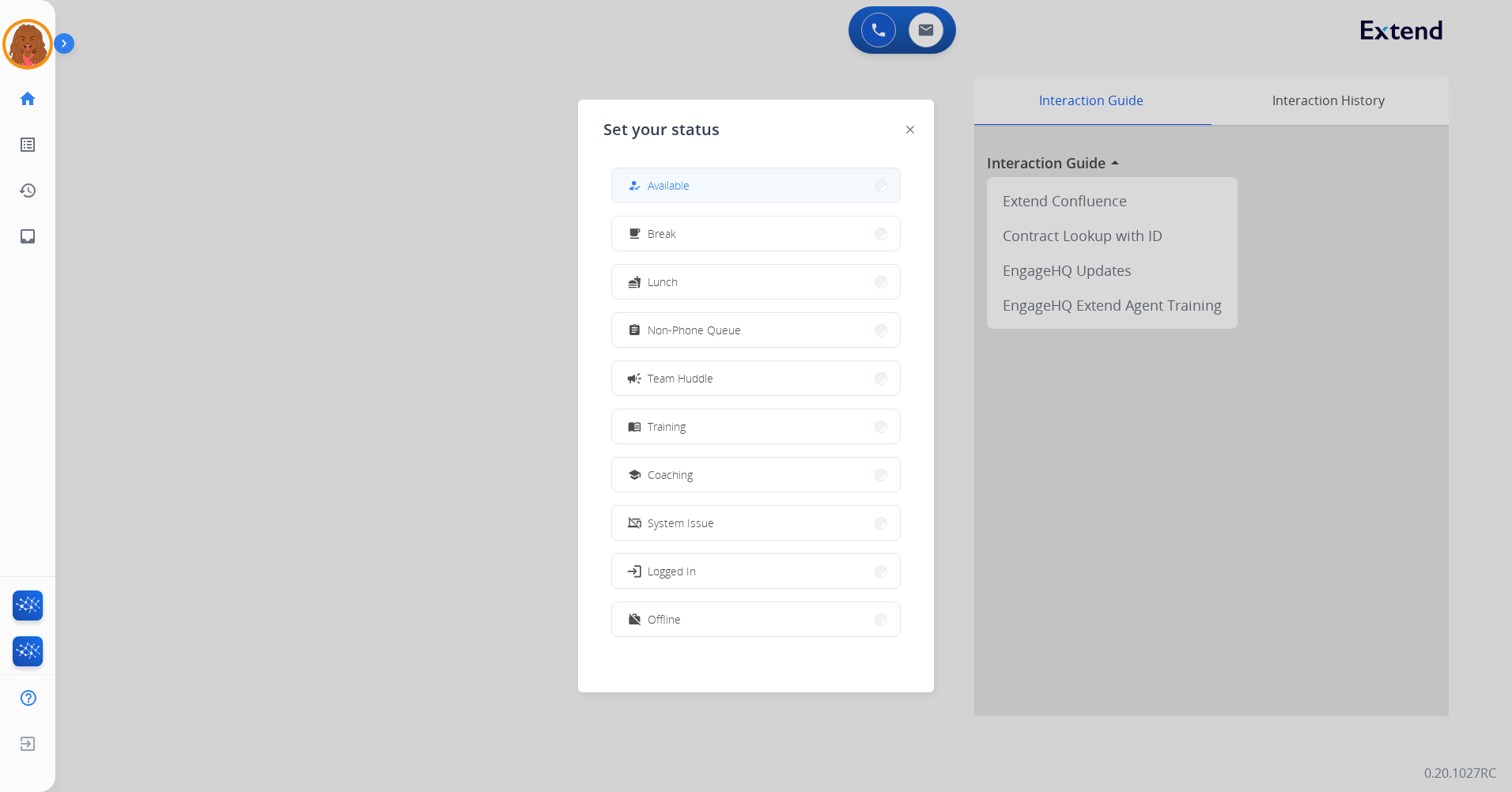
click at [692, 202] on div "how_to_reg Available" at bounding box center [756, 185] width 289 height 36
click at [692, 195] on button "how_to_reg Available" at bounding box center [756, 184] width 288 height 34
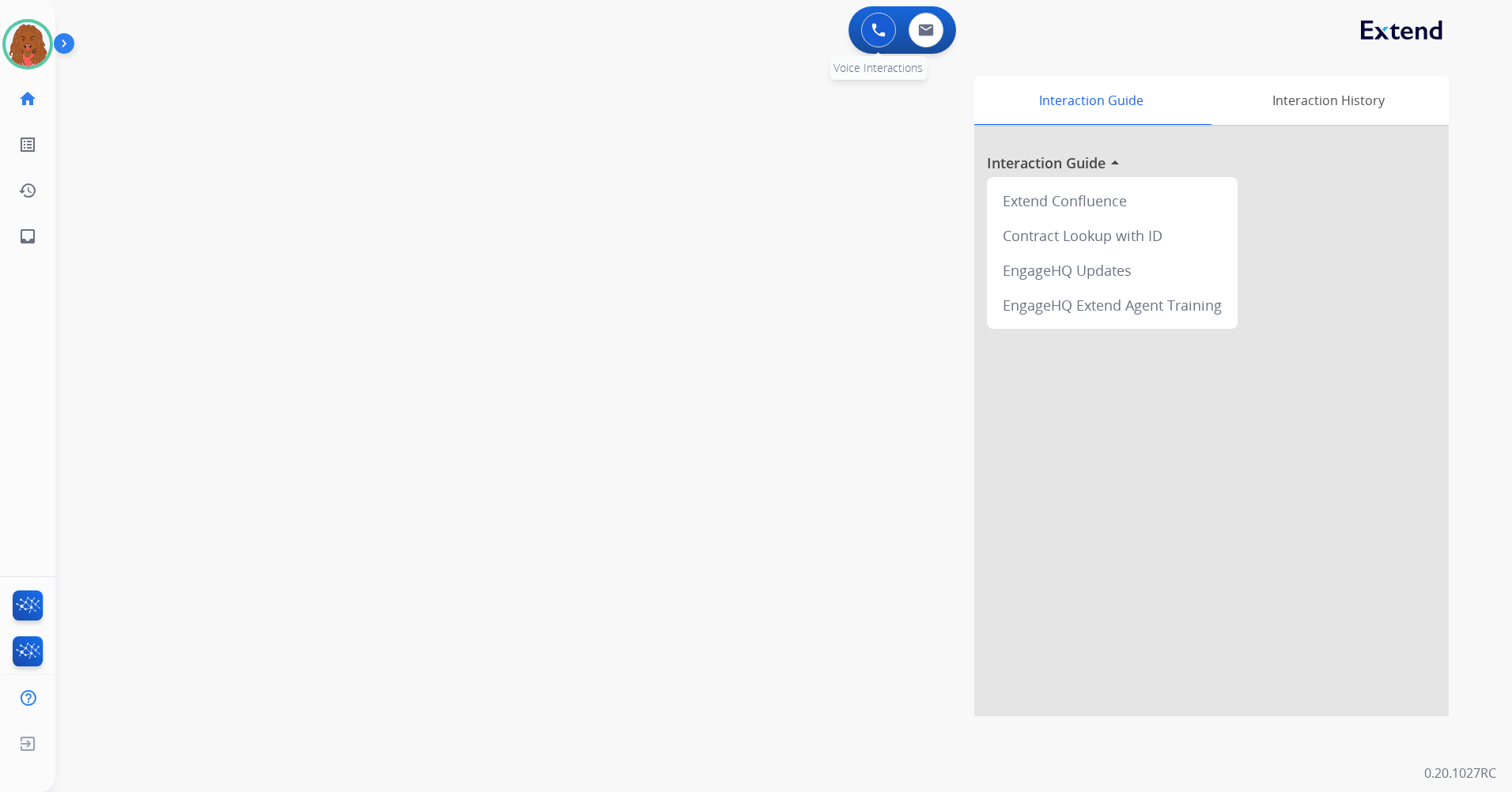
click at [868, 33] on button at bounding box center [878, 30] width 35 height 35
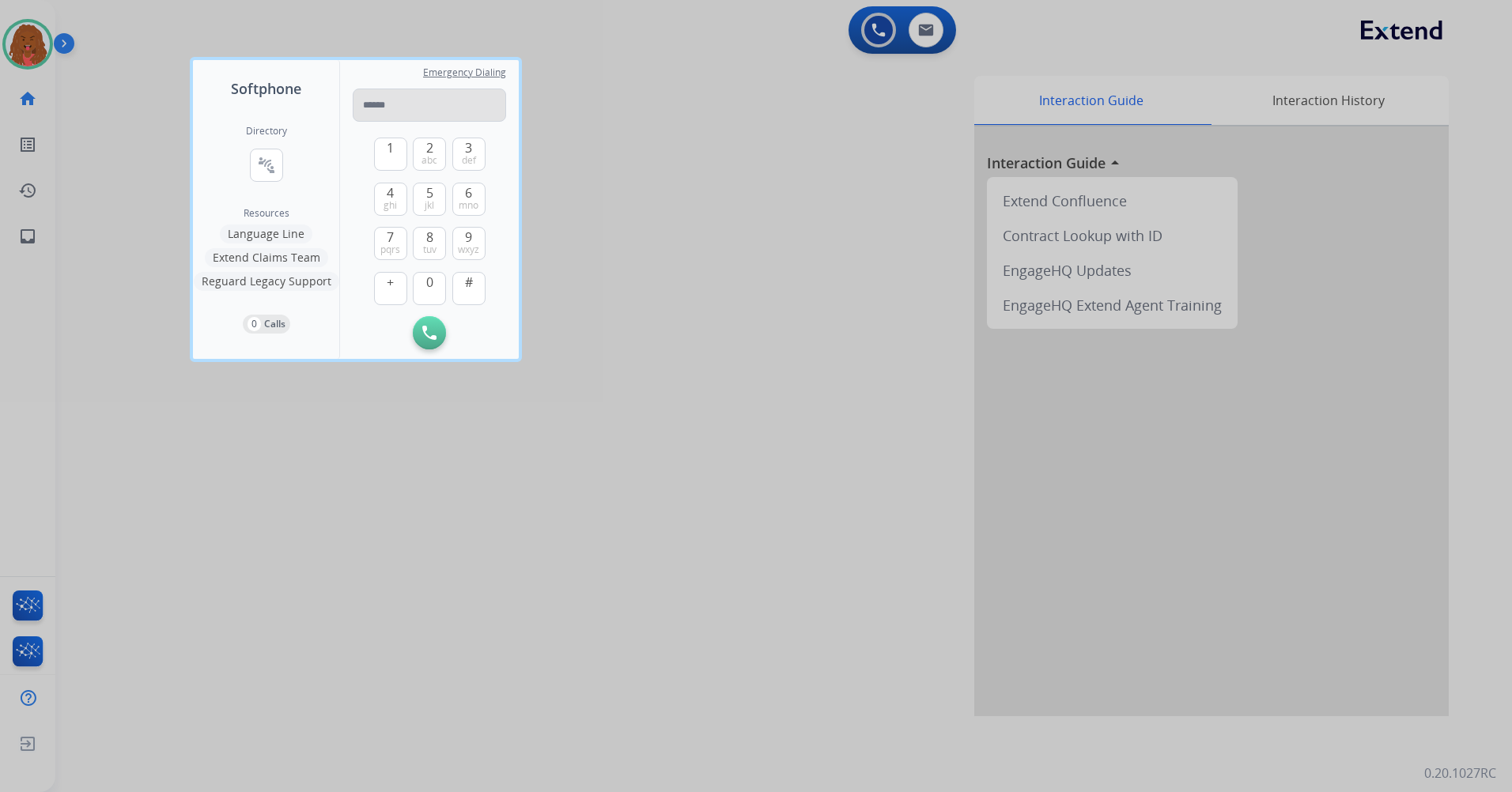
click at [450, 106] on input "tel" at bounding box center [429, 105] width 154 height 34
type input "**********"
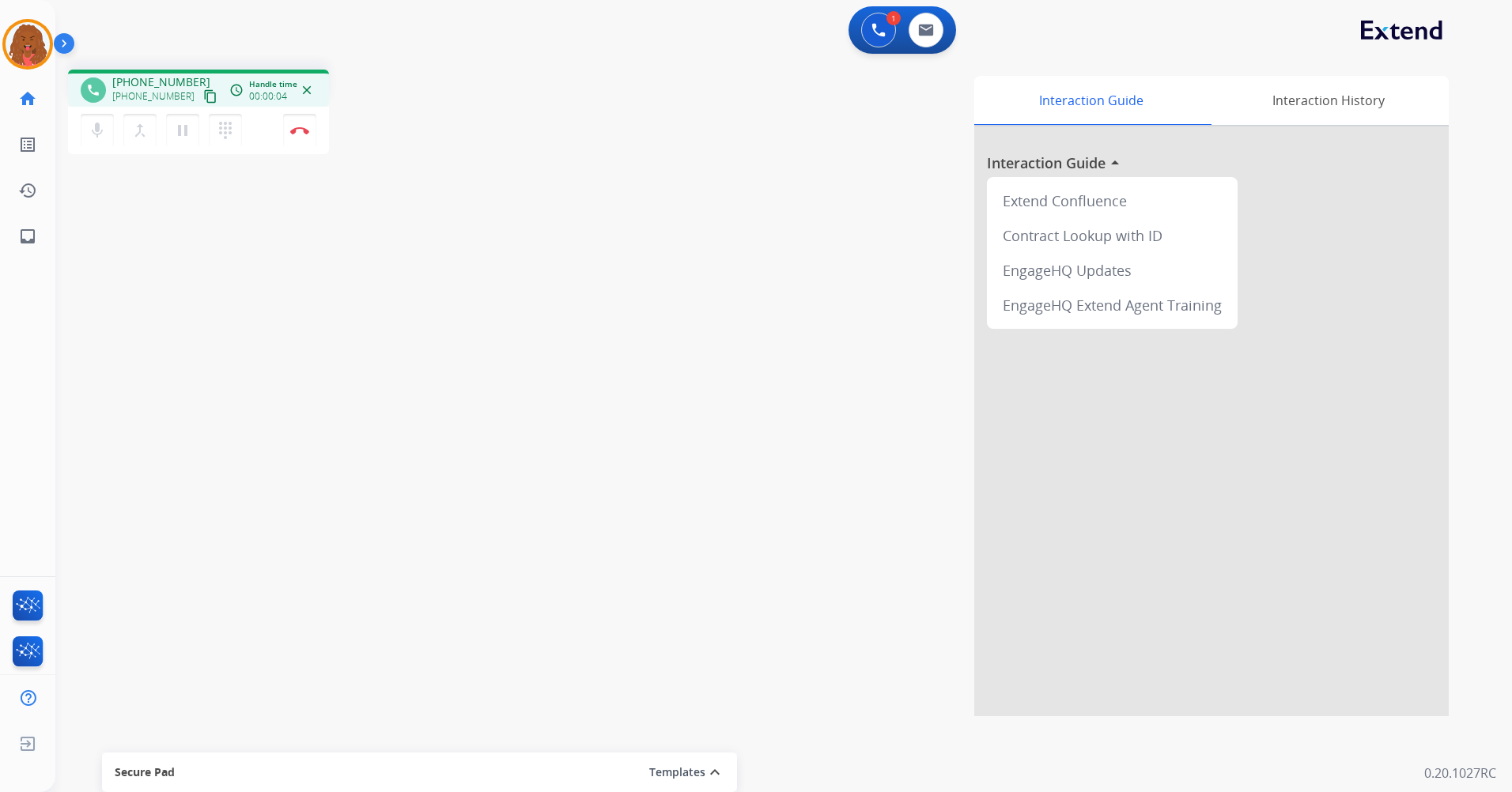
click at [280, 125] on div "mic Mute merge_type Bridge pause Hold dialpad Dialpad Disconnect" at bounding box center [199, 130] width 261 height 47
click at [294, 125] on button "Disconnect" at bounding box center [300, 131] width 34 height 34
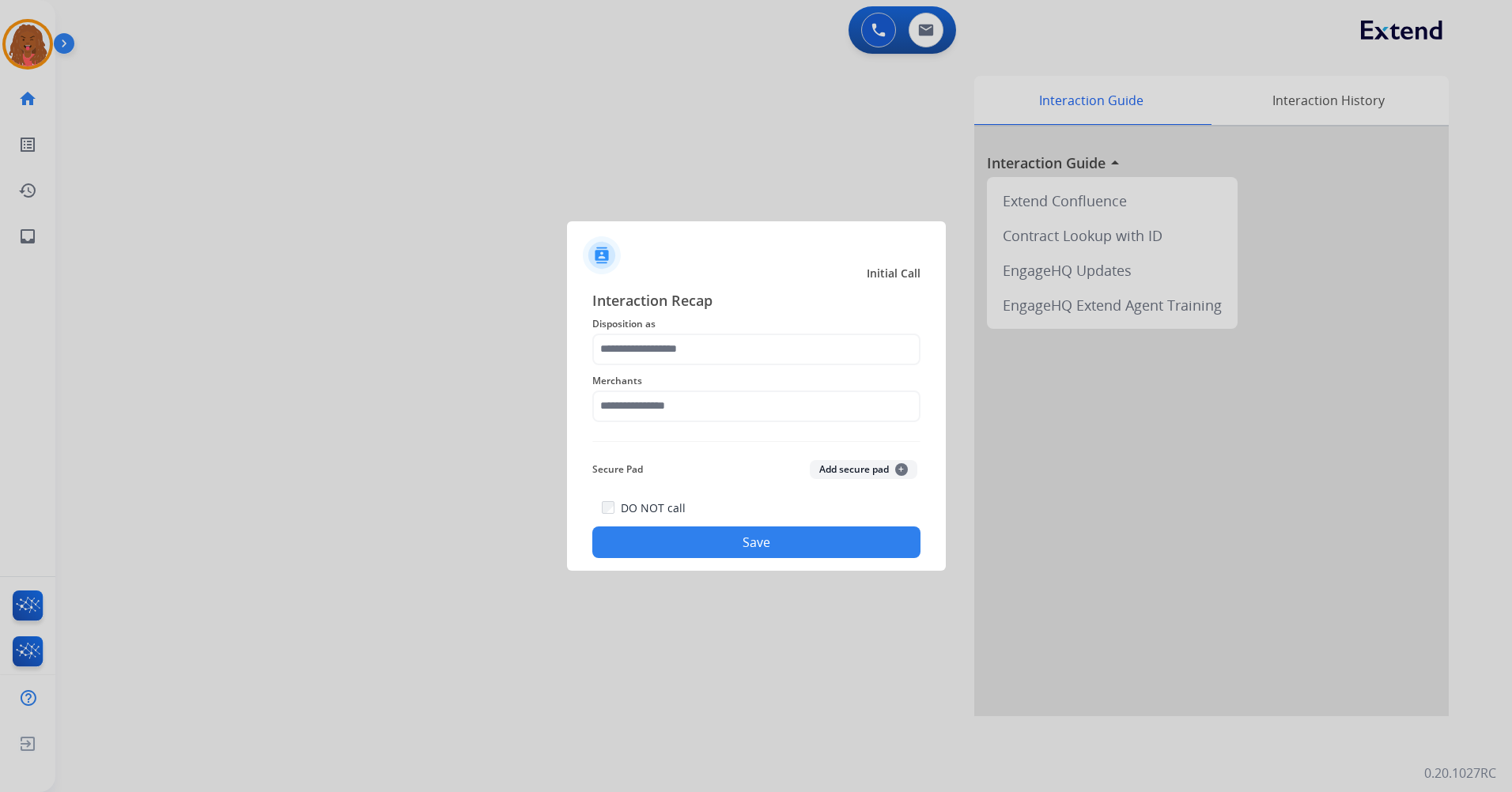
drag, startPoint x: 708, startPoint y: 549, endPoint x: 708, endPoint y: 533, distance: 16.0
click at [708, 540] on button "Save" at bounding box center [756, 542] width 328 height 32
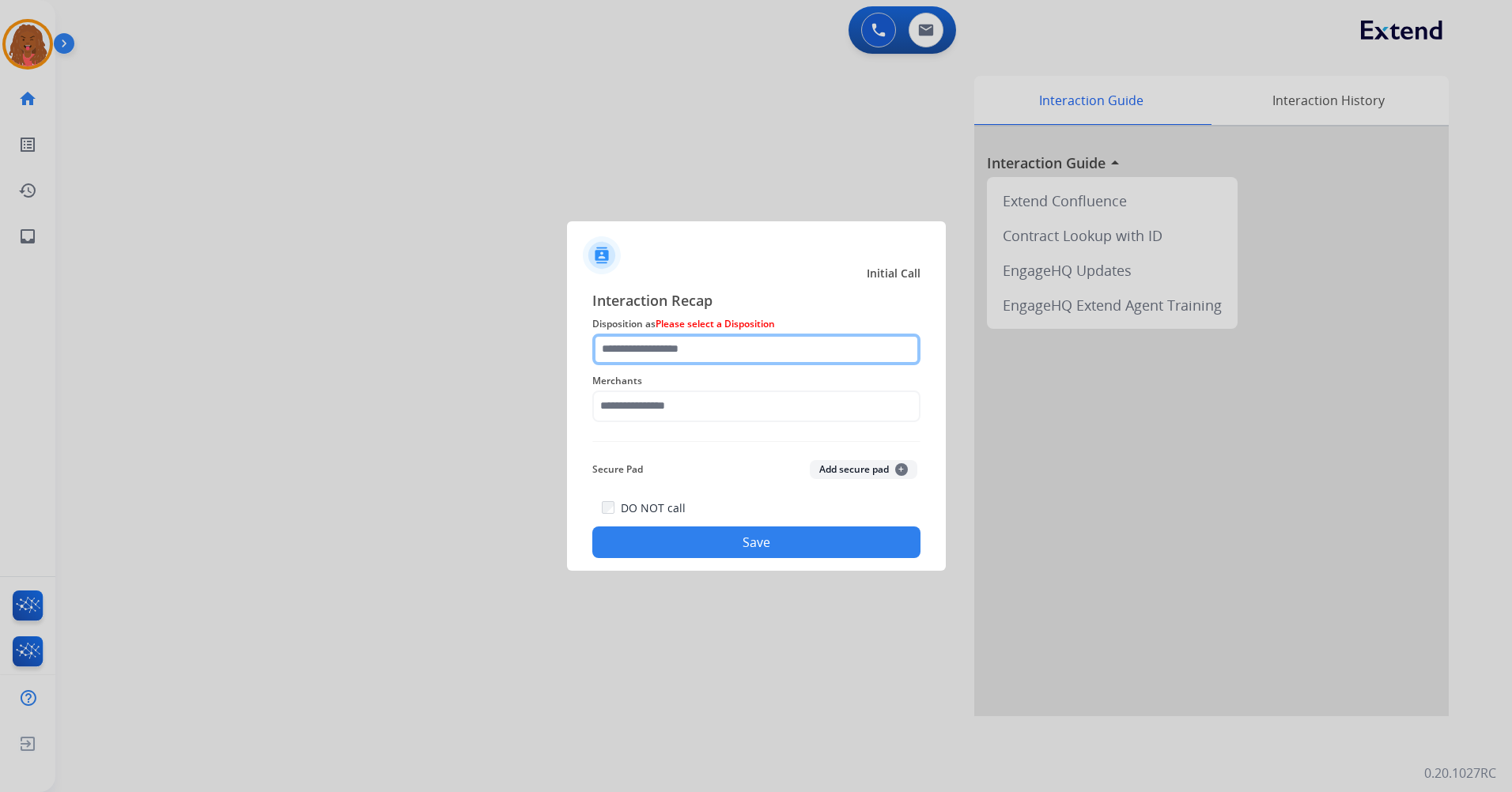
click at [688, 348] on input "text" at bounding box center [756, 349] width 328 height 32
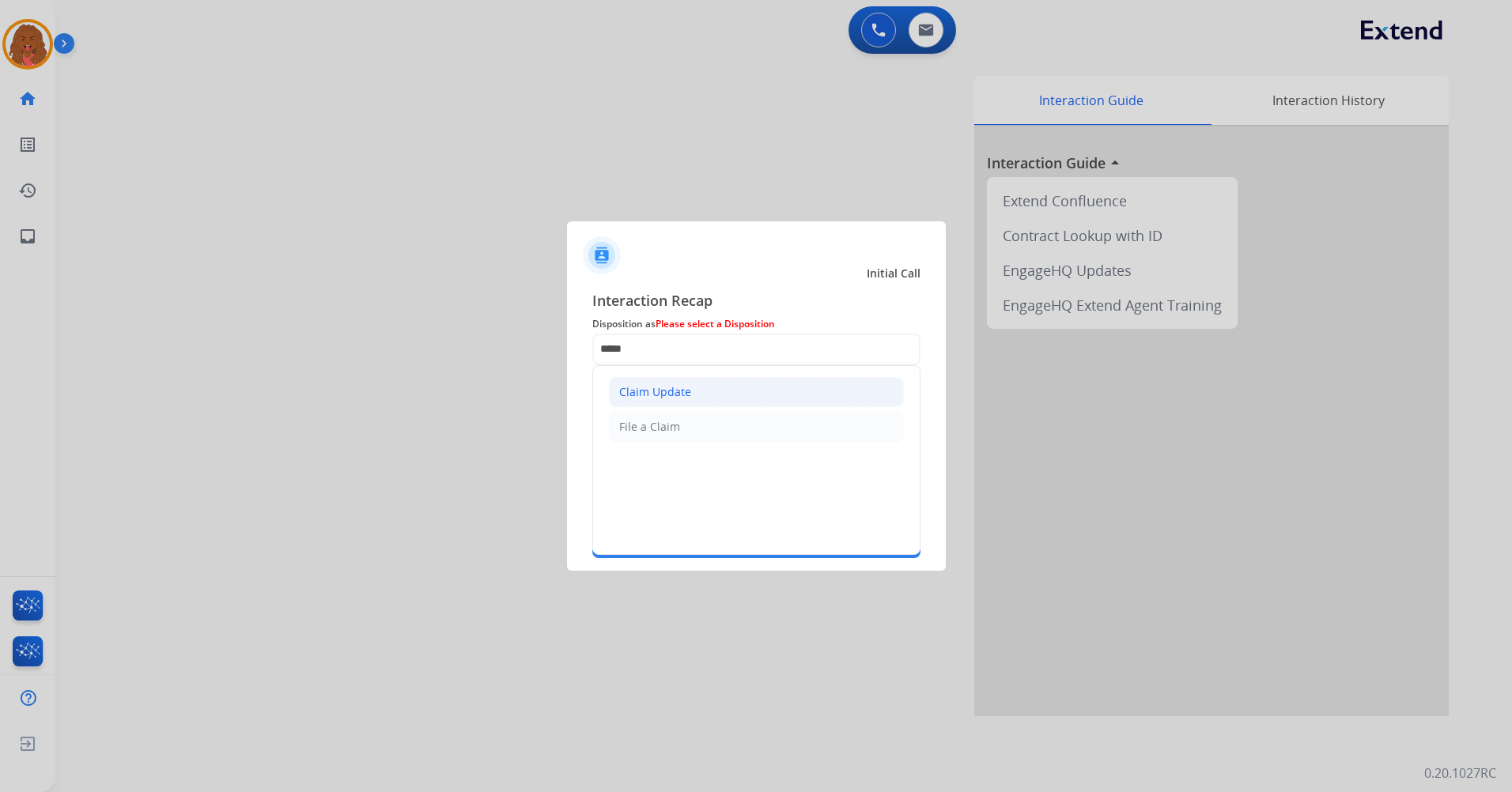
click at [656, 392] on div "Claim Update" at bounding box center [655, 392] width 72 height 15
type input "**********"
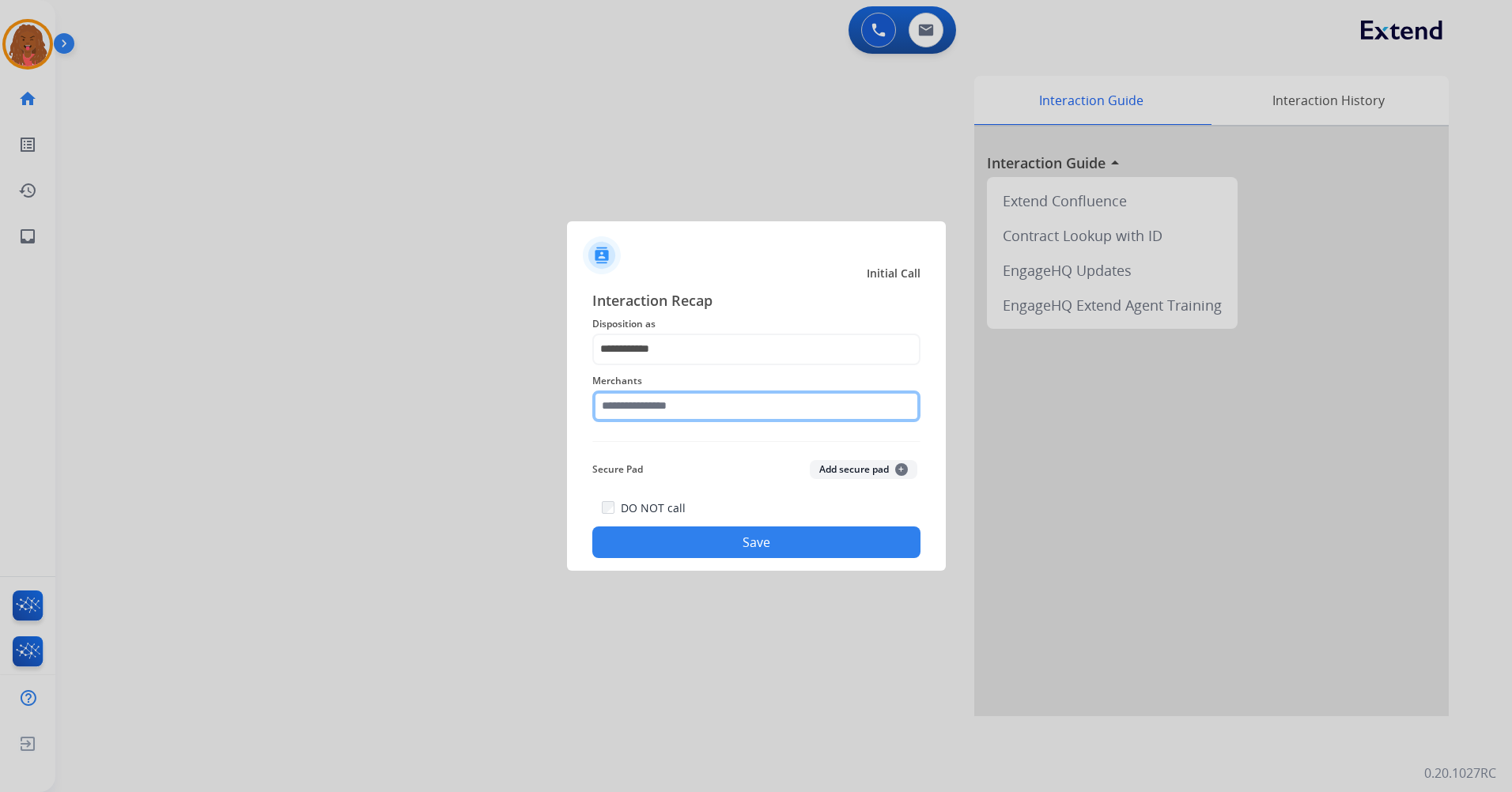
click at [644, 409] on input "text" at bounding box center [756, 406] width 328 height 32
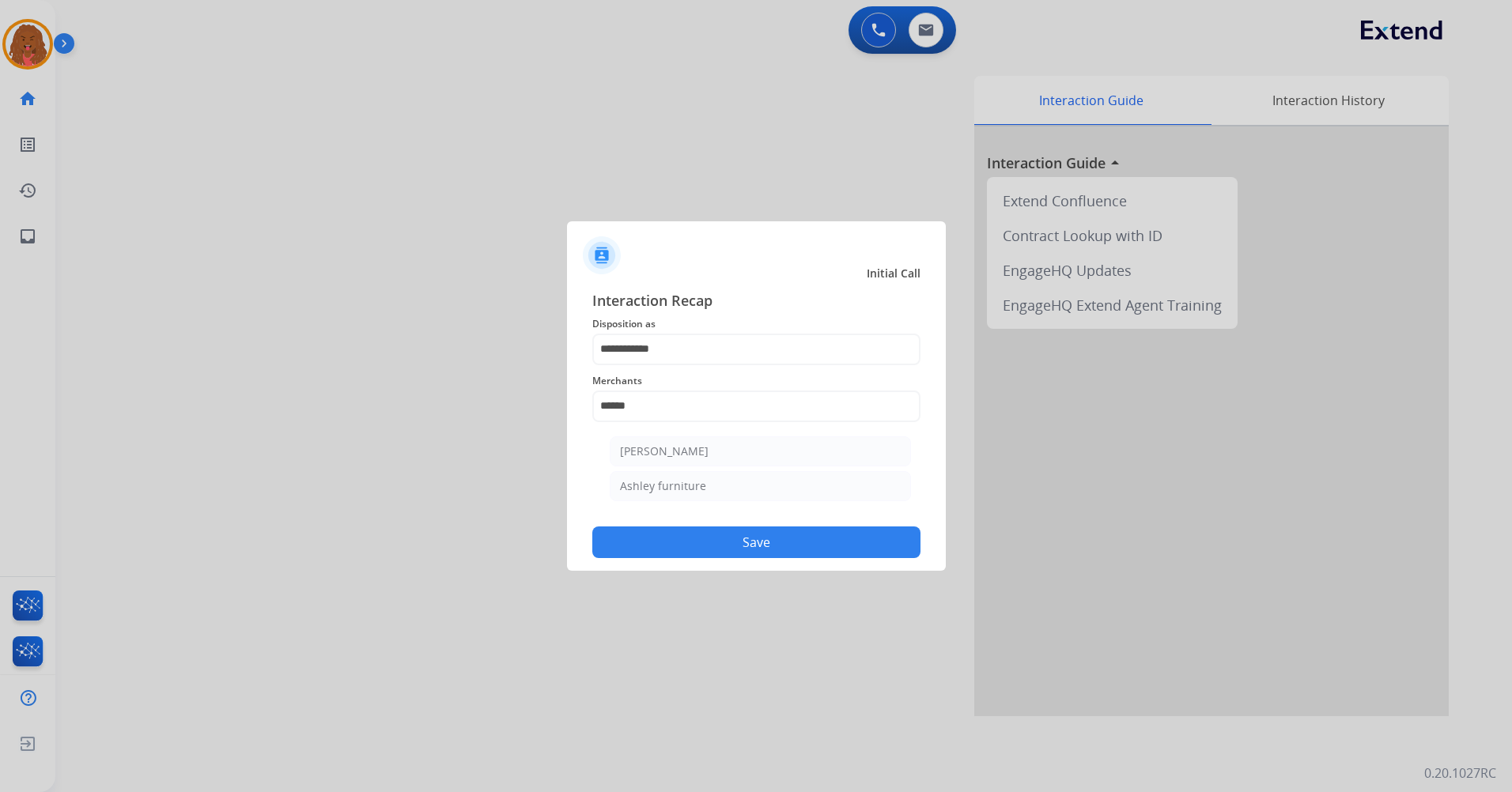
click at [681, 484] on div "Ashley furniture" at bounding box center [663, 486] width 86 height 15
type input "**********"
click at [792, 540] on button "Save" at bounding box center [756, 542] width 328 height 32
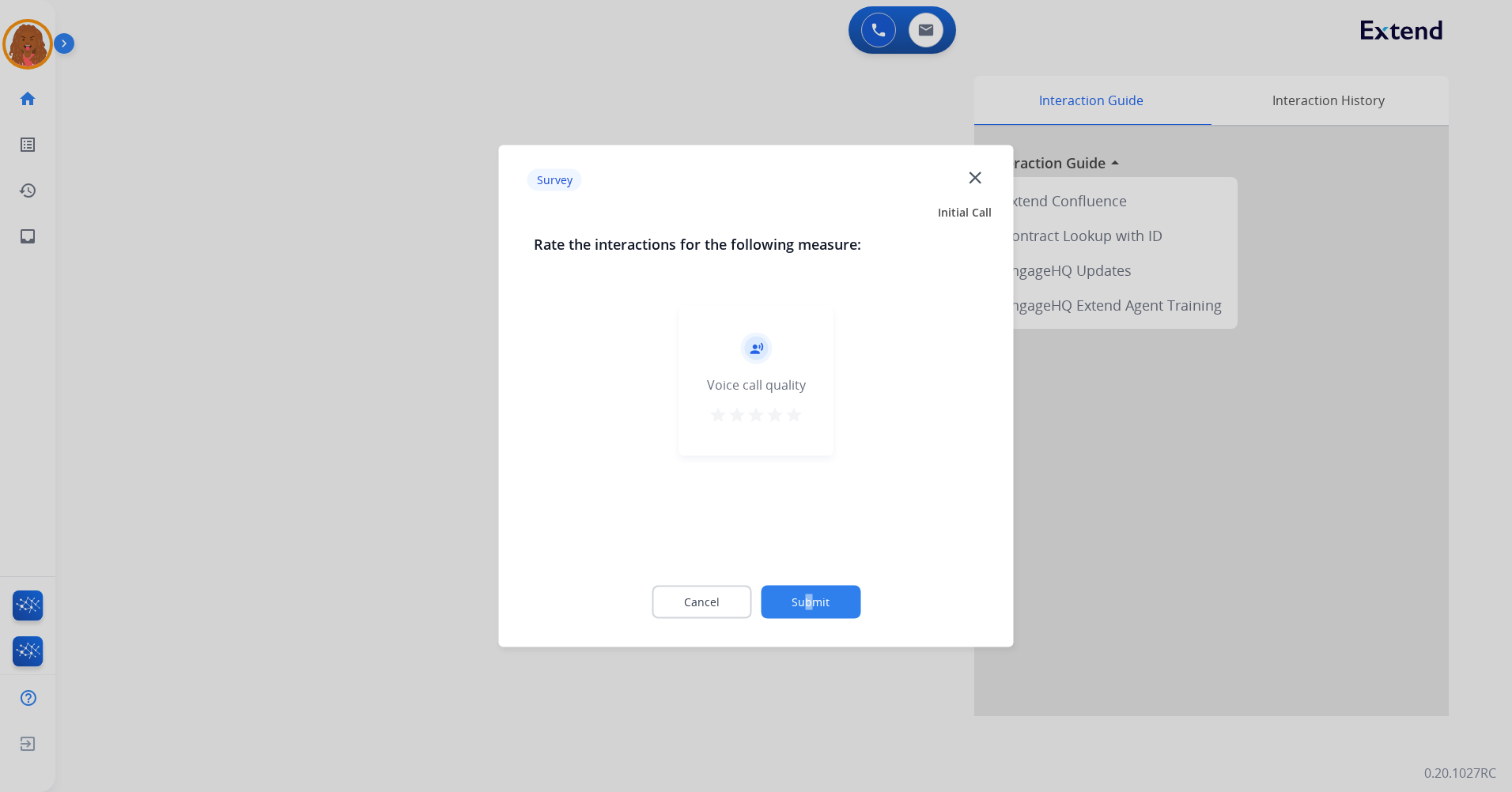
drag, startPoint x: 808, startPoint y: 582, endPoint x: 814, endPoint y: 588, distance: 8.5
click at [814, 588] on div "Cancel Submit" at bounding box center [756, 603] width 445 height 71
drag, startPoint x: 814, startPoint y: 588, endPoint x: 814, endPoint y: 599, distance: 11.0
click at [815, 599] on button "Submit" at bounding box center [810, 602] width 100 height 34
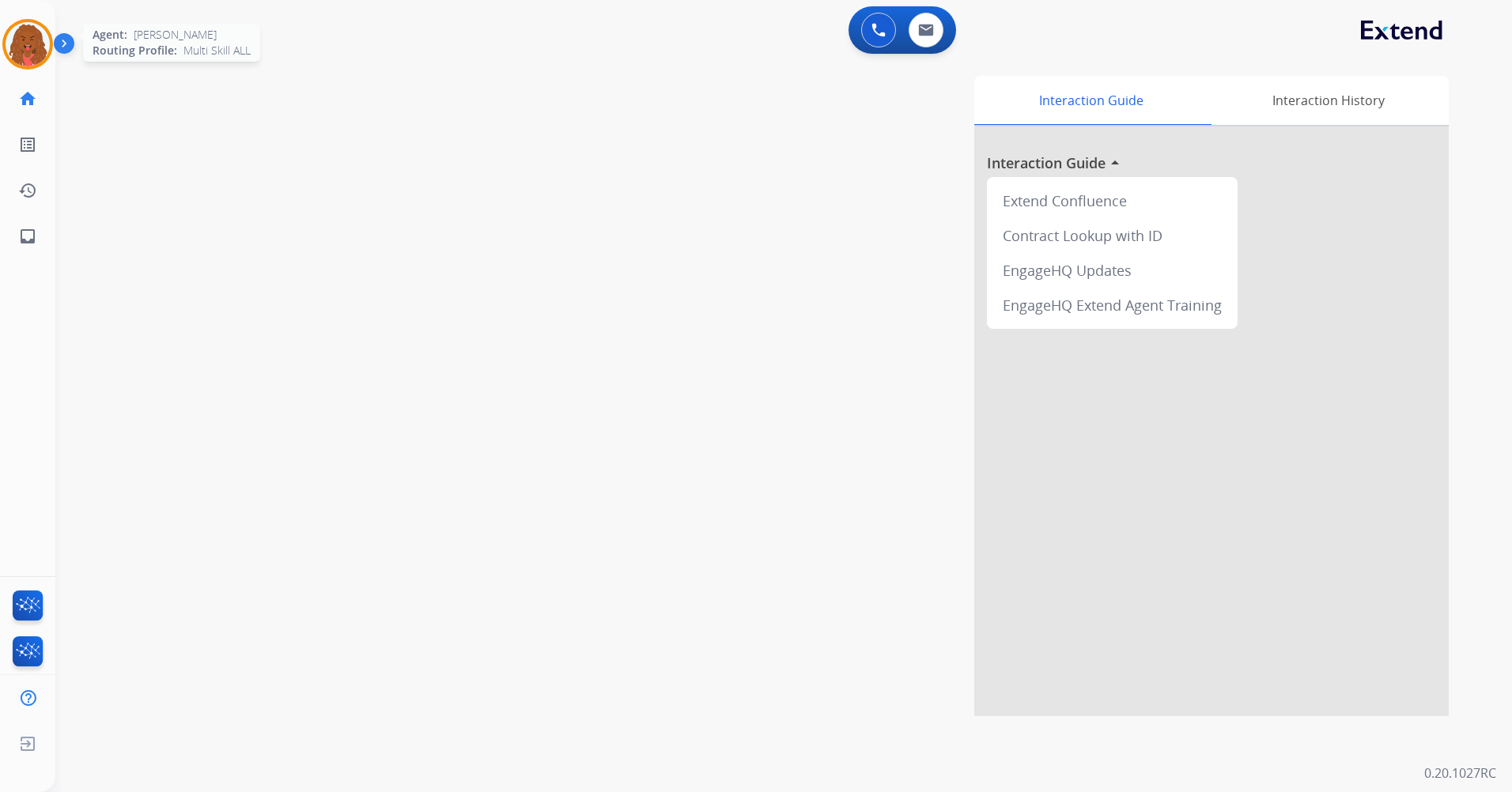
click at [22, 37] on img at bounding box center [28, 44] width 44 height 44
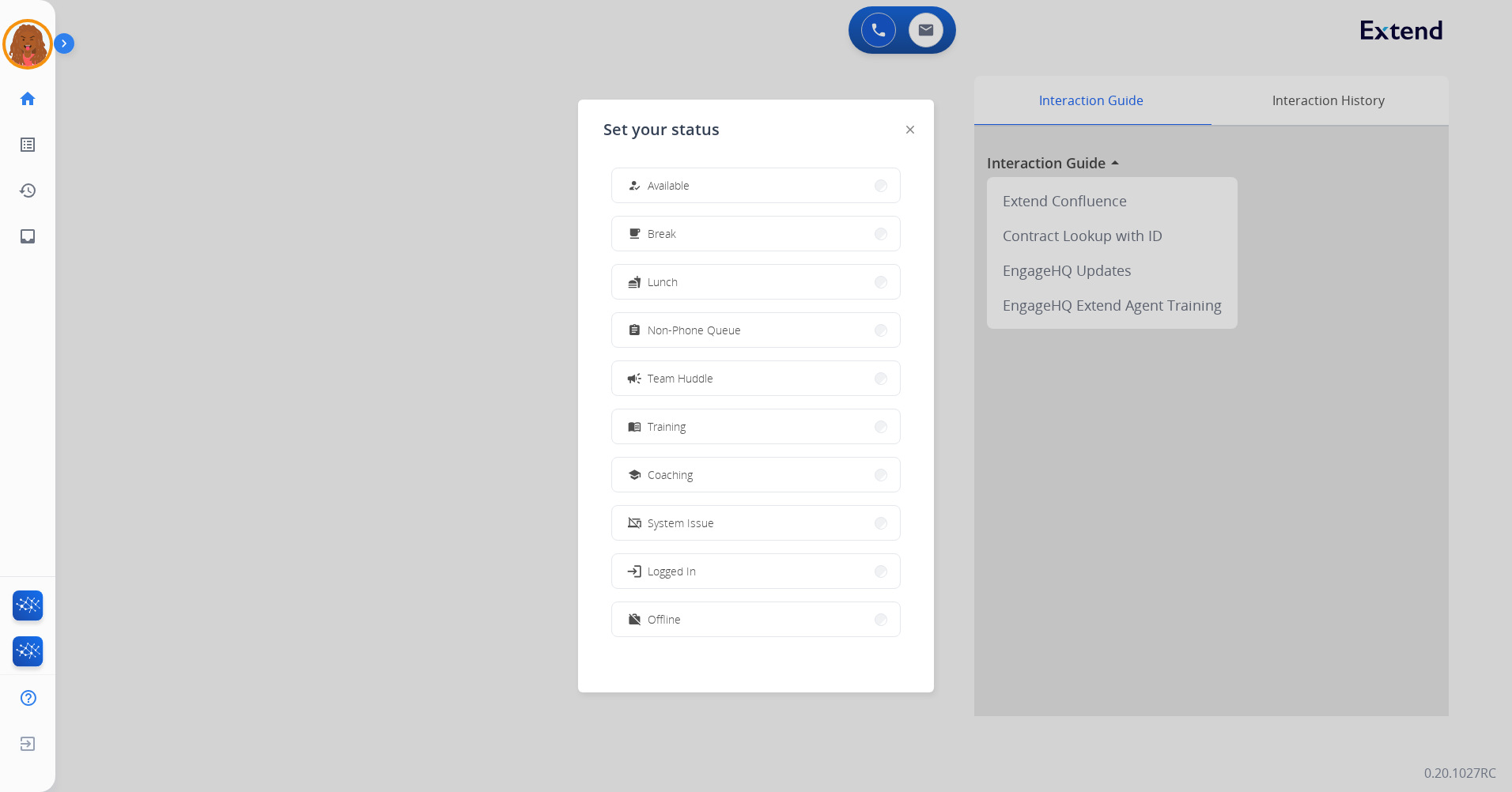
drag, startPoint x: 332, startPoint y: 151, endPoint x: 432, endPoint y: 147, distance: 100.1
click at [334, 151] on div at bounding box center [756, 396] width 1512 height 792
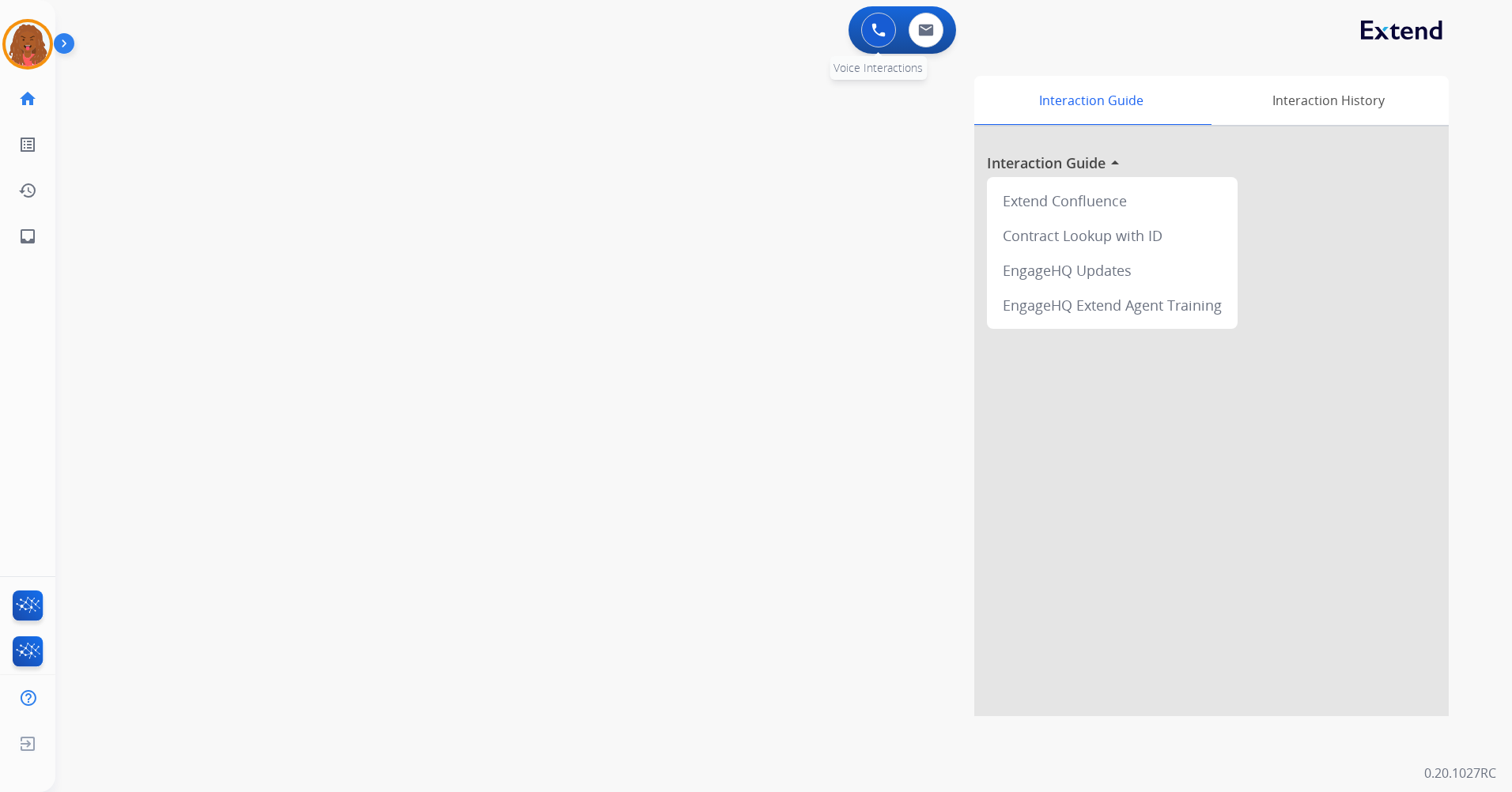
click at [876, 21] on button at bounding box center [878, 30] width 35 height 35
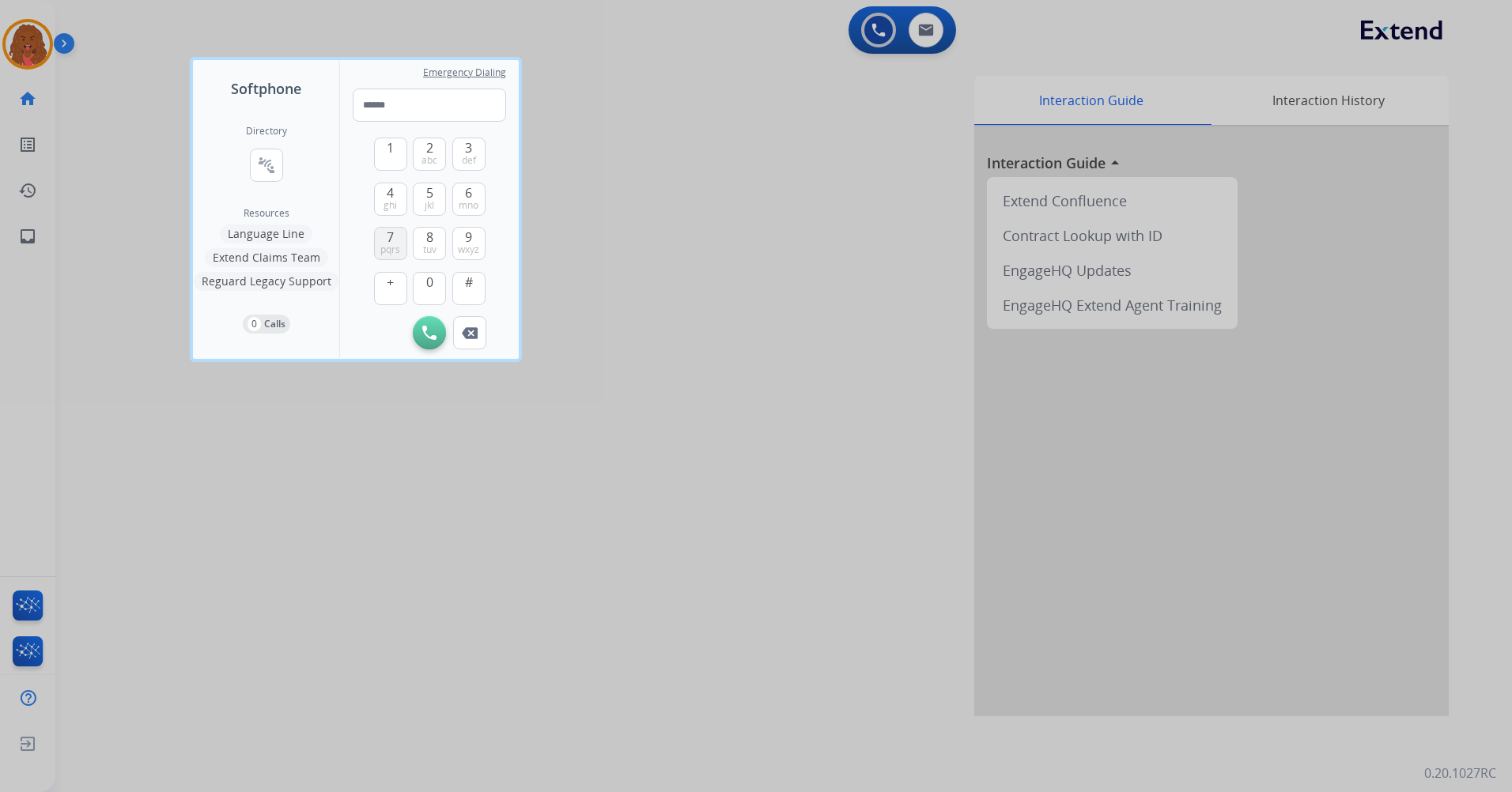
click at [397, 248] on span "pqrs" at bounding box center [390, 250] width 20 height 12
drag, startPoint x: 424, startPoint y: 285, endPoint x: 411, endPoint y: 249, distance: 38.3
click at [424, 285] on button "0" at bounding box center [429, 288] width 34 height 34
click at [397, 240] on button "7 pqrs" at bounding box center [391, 243] width 34 height 34
type input "***"
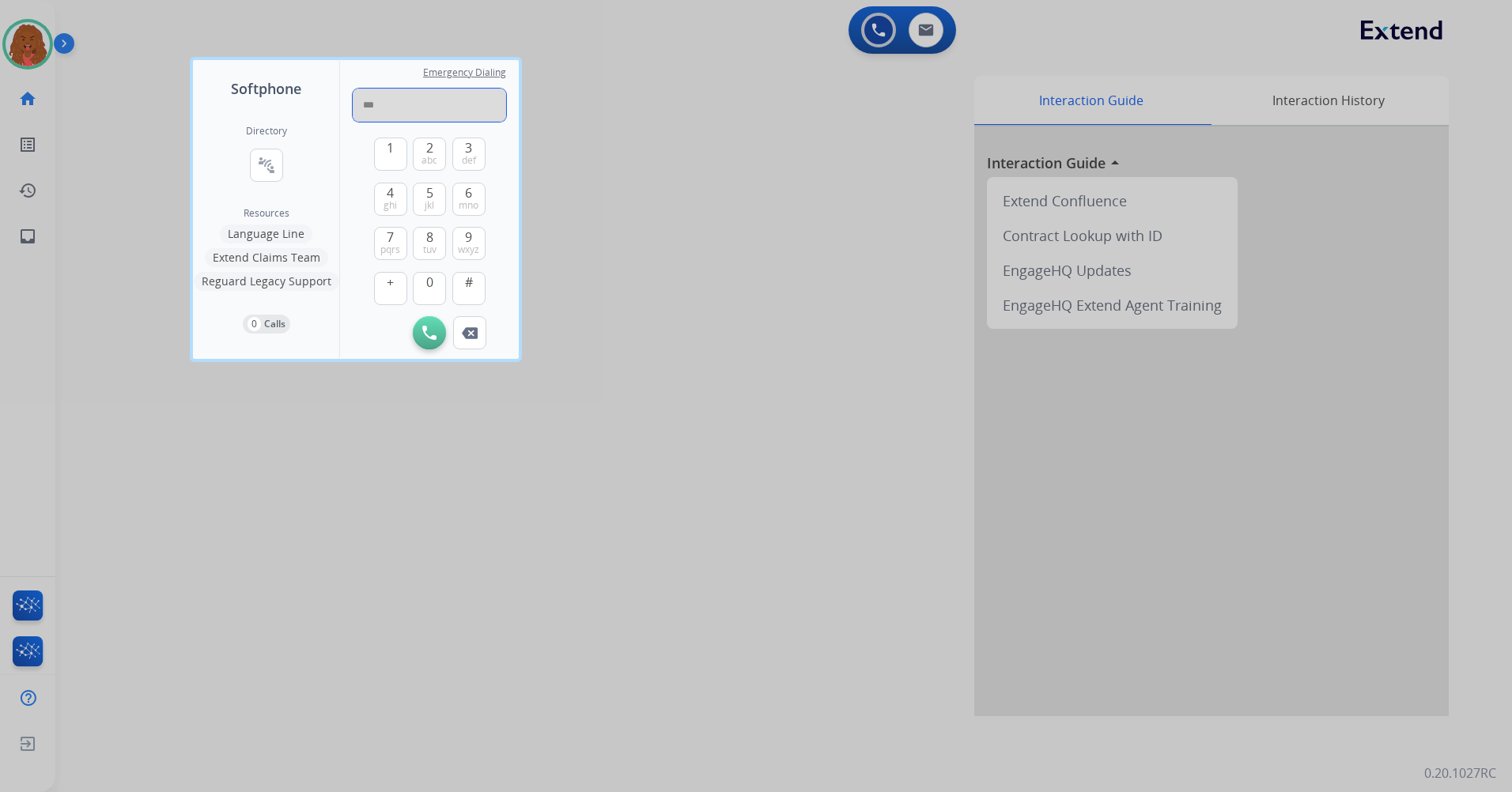
click at [390, 104] on input "***" at bounding box center [429, 105] width 154 height 34
type input "**********"
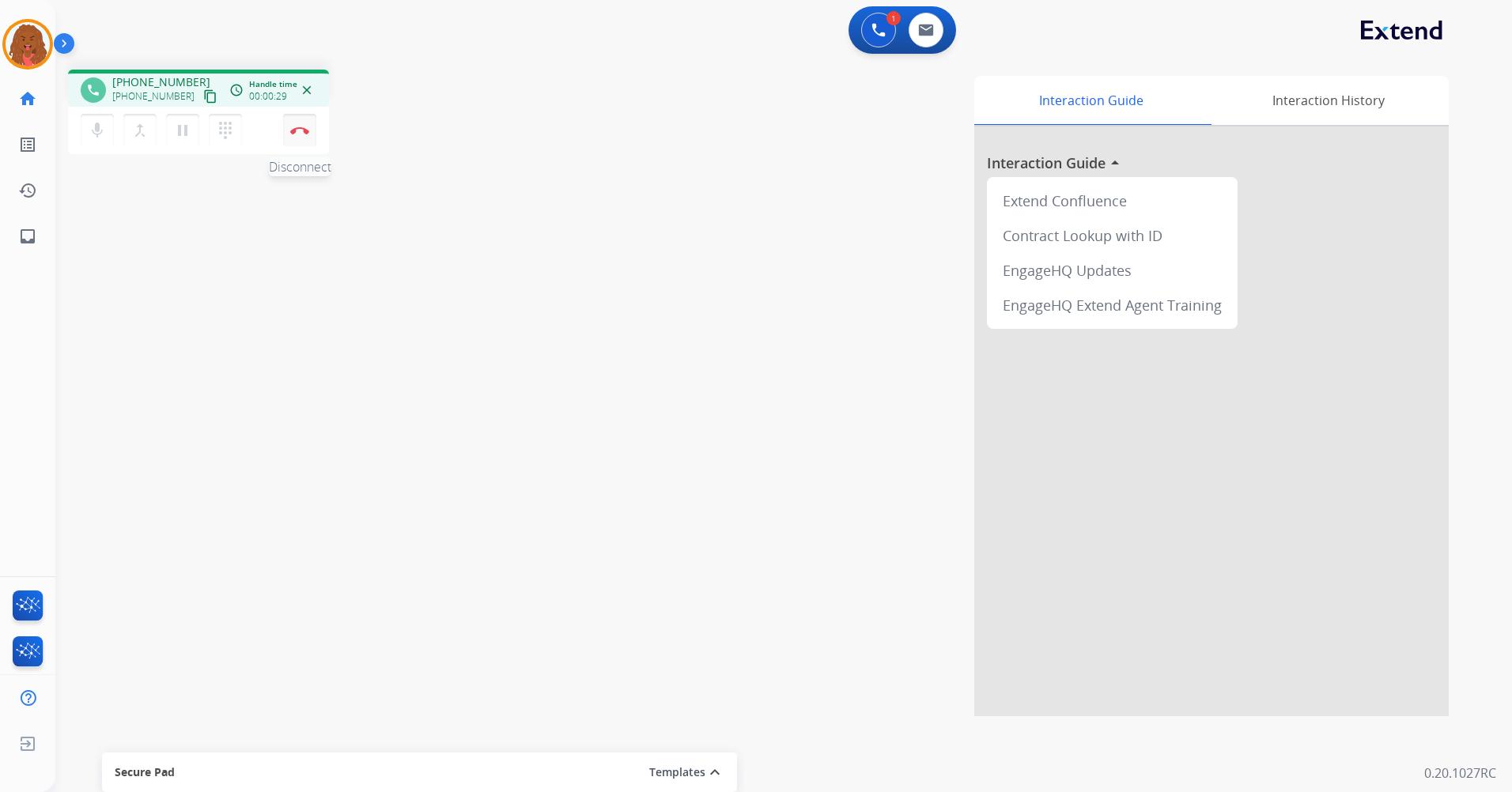
click at [289, 128] on button "Disconnect" at bounding box center [300, 131] width 34 height 34
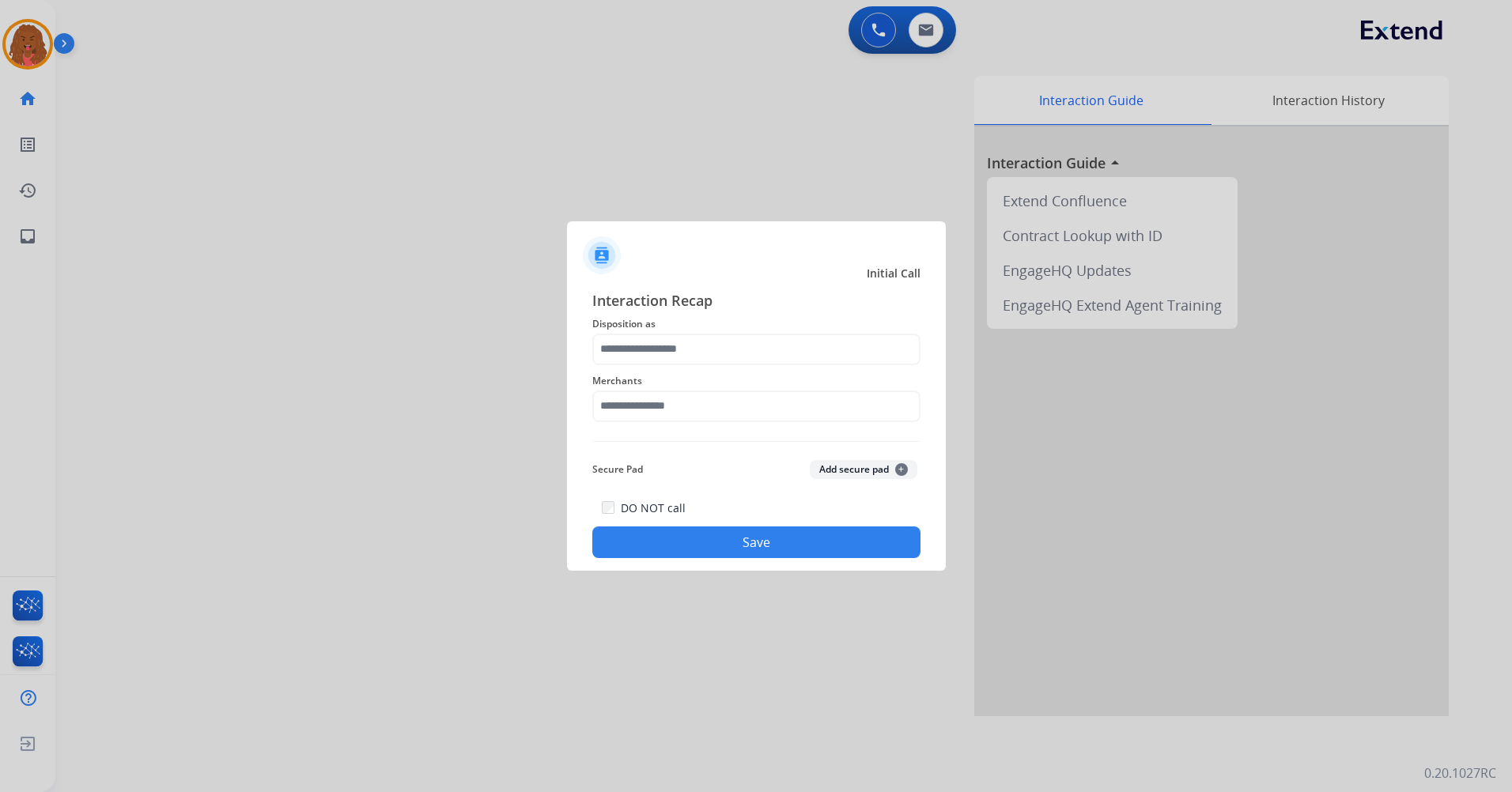
click at [709, 323] on span "Disposition as" at bounding box center [756, 324] width 328 height 19
click at [704, 347] on input "text" at bounding box center [756, 349] width 328 height 32
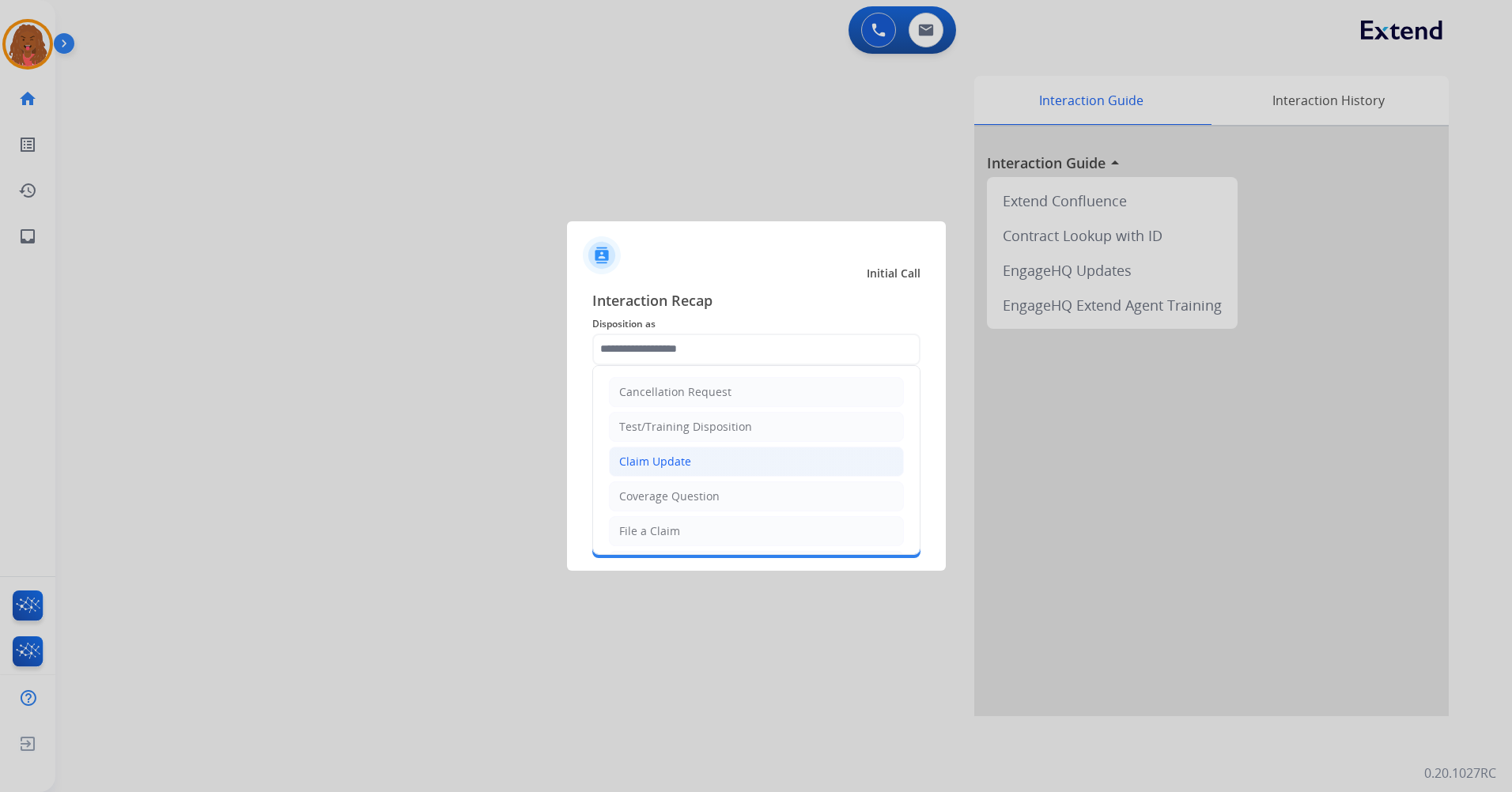
click at [671, 467] on div "Claim Update" at bounding box center [655, 462] width 72 height 15
type input "**********"
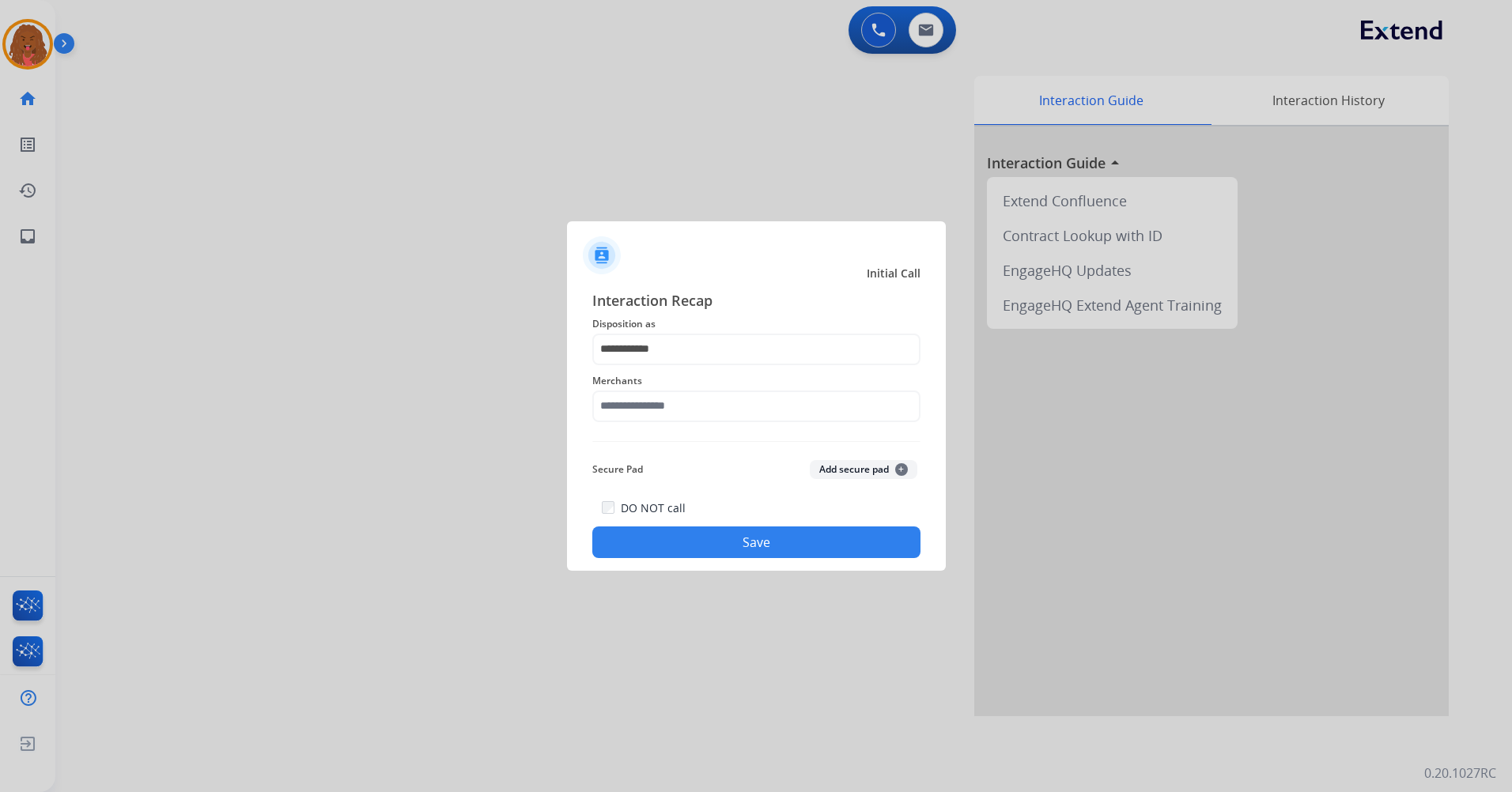
drag, startPoint x: 653, startPoint y: 389, endPoint x: 647, endPoint y: 412, distance: 23.8
click at [653, 392] on div "Merchants" at bounding box center [756, 397] width 328 height 63
click at [647, 417] on input "text" at bounding box center [756, 406] width 328 height 32
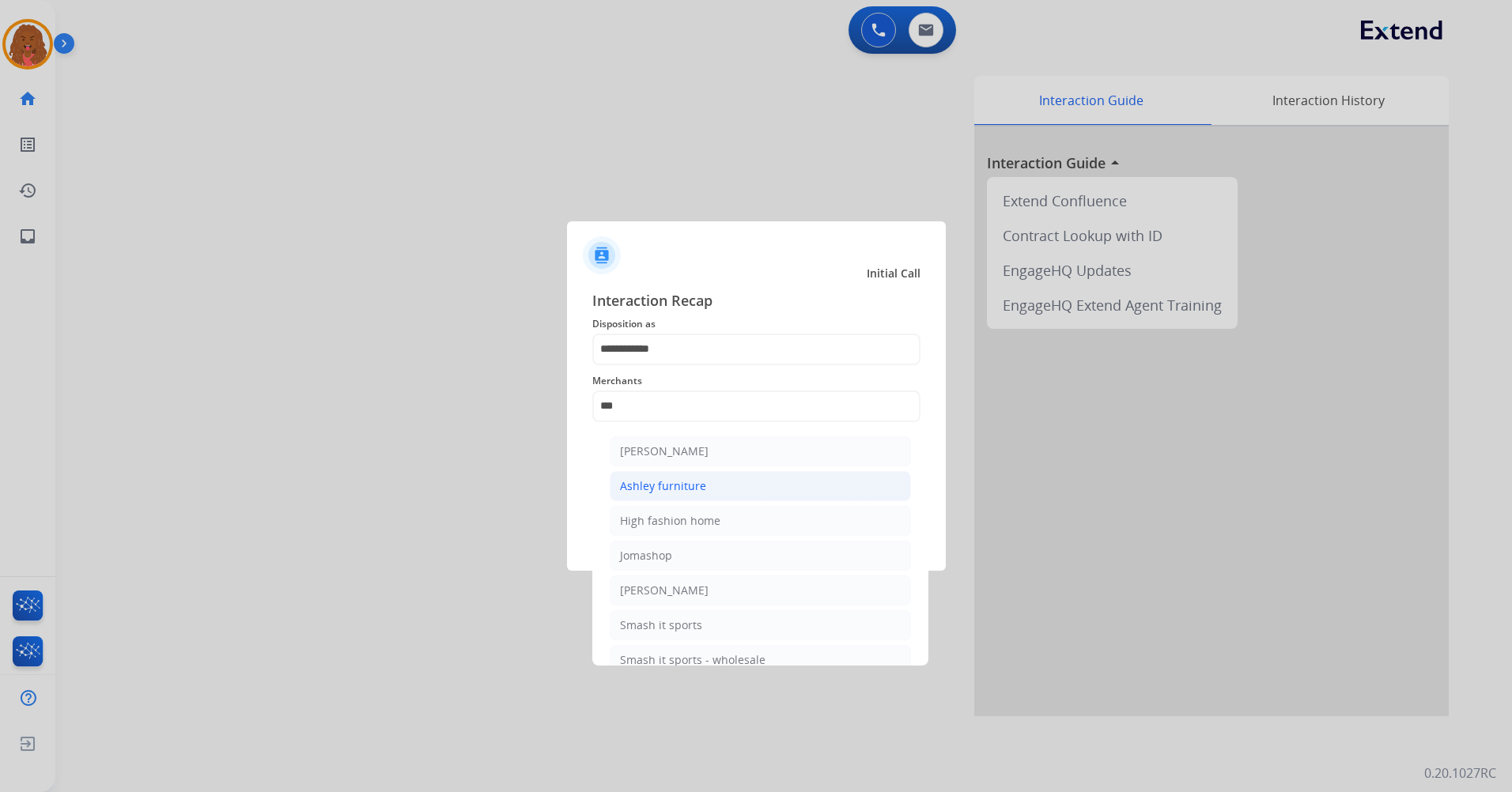
click at [714, 489] on li "Ashley furniture" at bounding box center [760, 486] width 301 height 30
type input "**********"
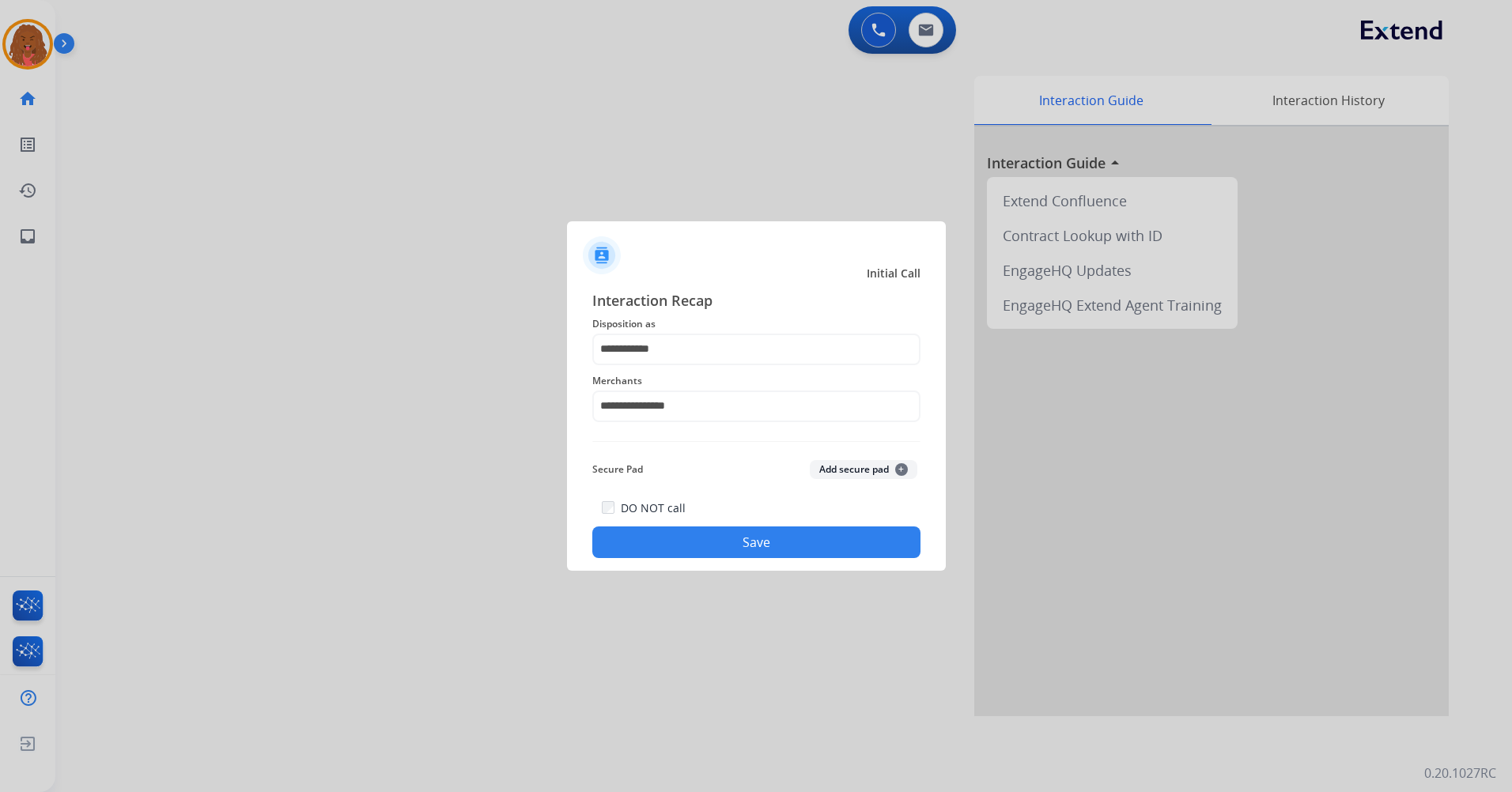
click at [756, 540] on button "Save" at bounding box center [756, 542] width 328 height 32
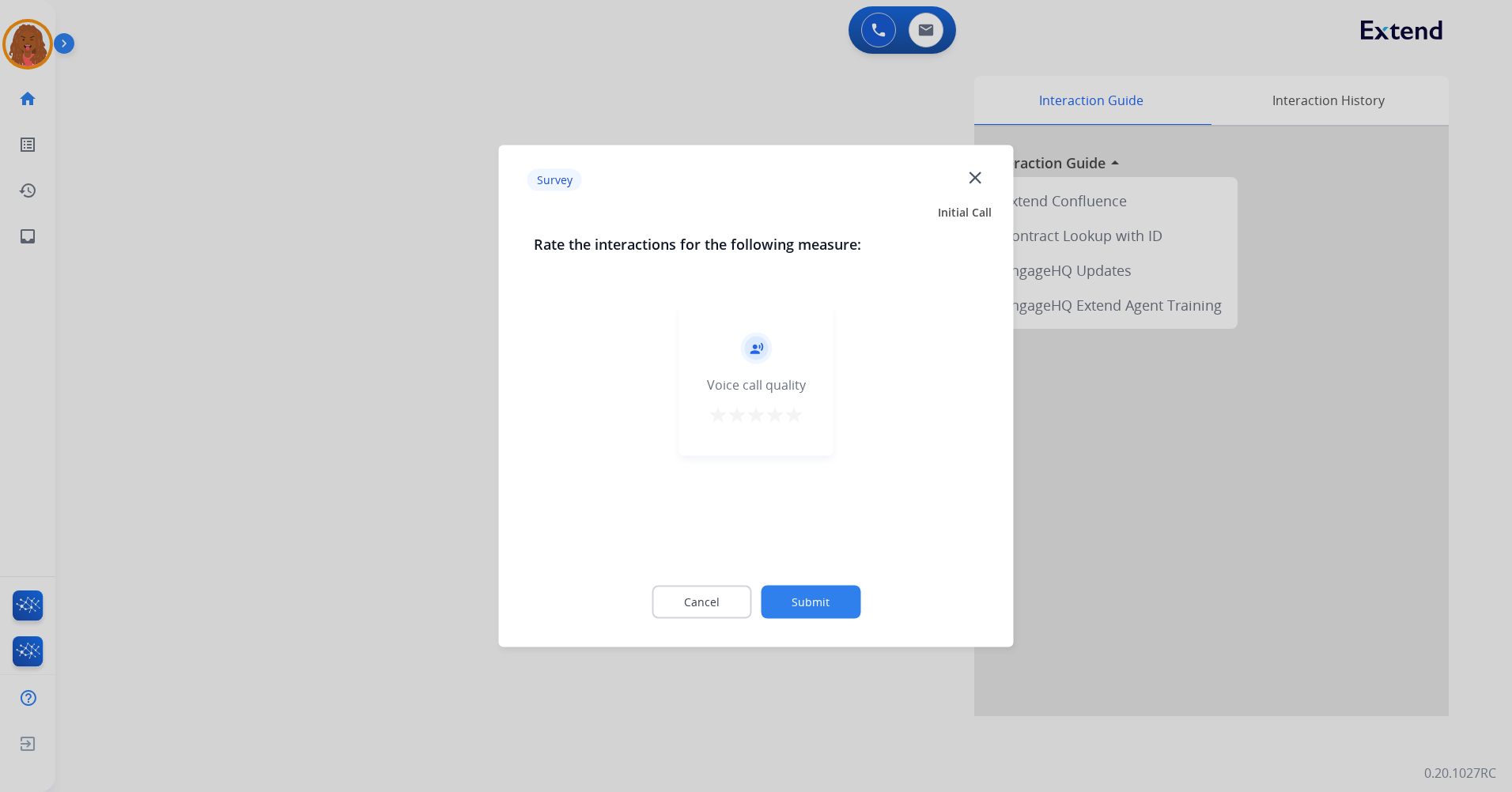
click at [803, 591] on button "Submit" at bounding box center [810, 602] width 100 height 34
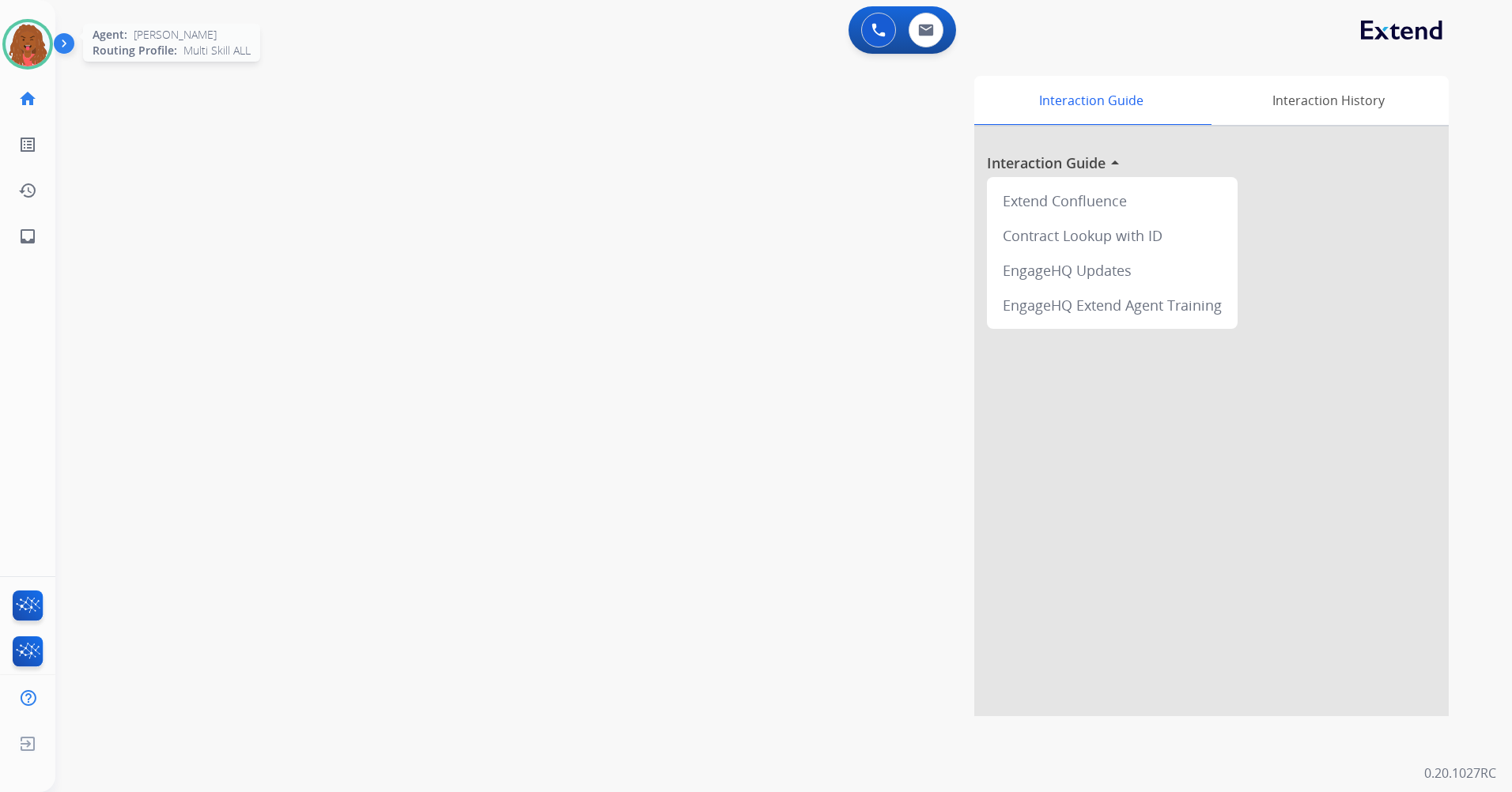
click at [26, 49] on img at bounding box center [28, 44] width 44 height 44
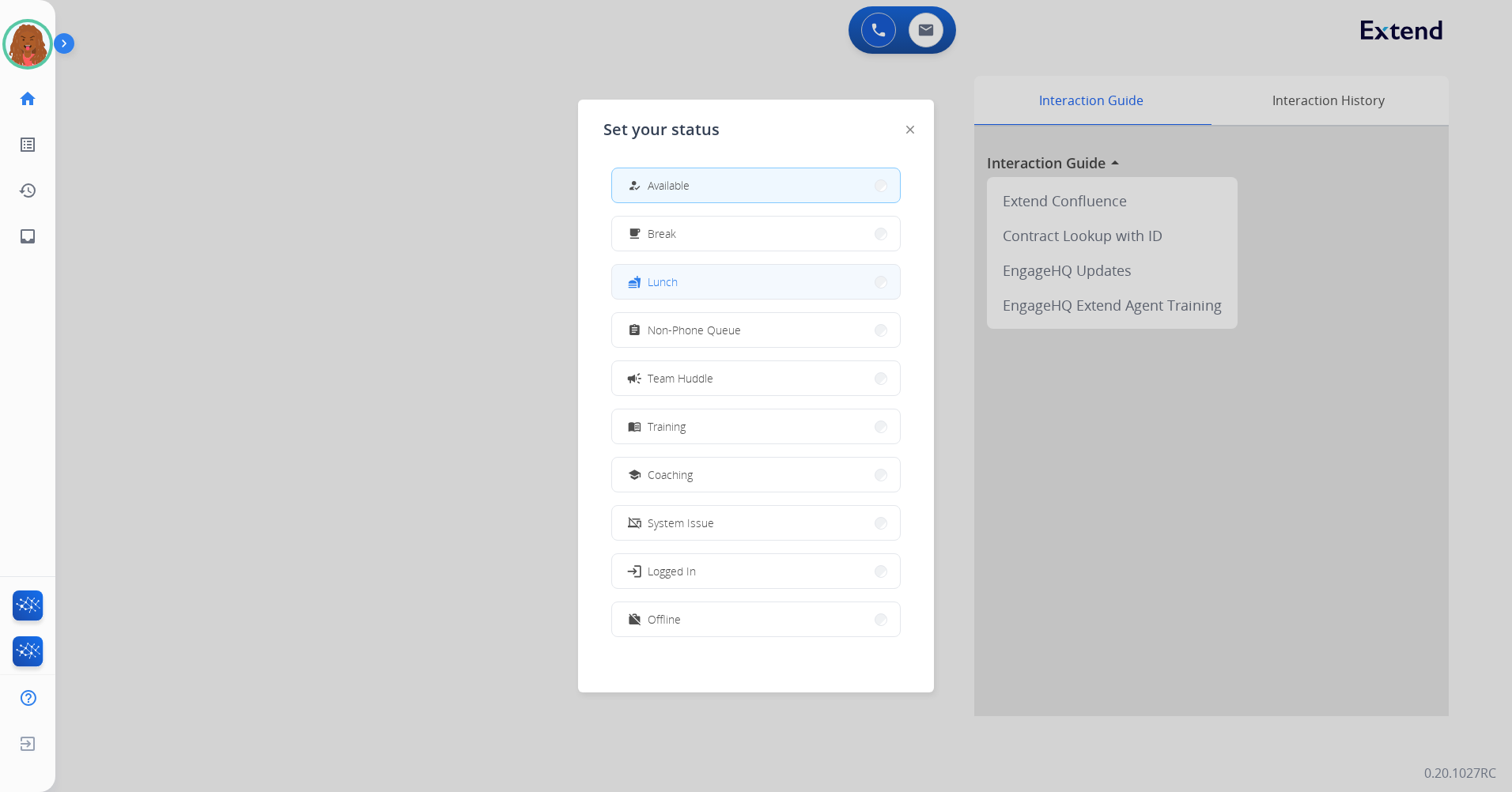
click at [760, 282] on button "fastfood Lunch" at bounding box center [756, 281] width 288 height 34
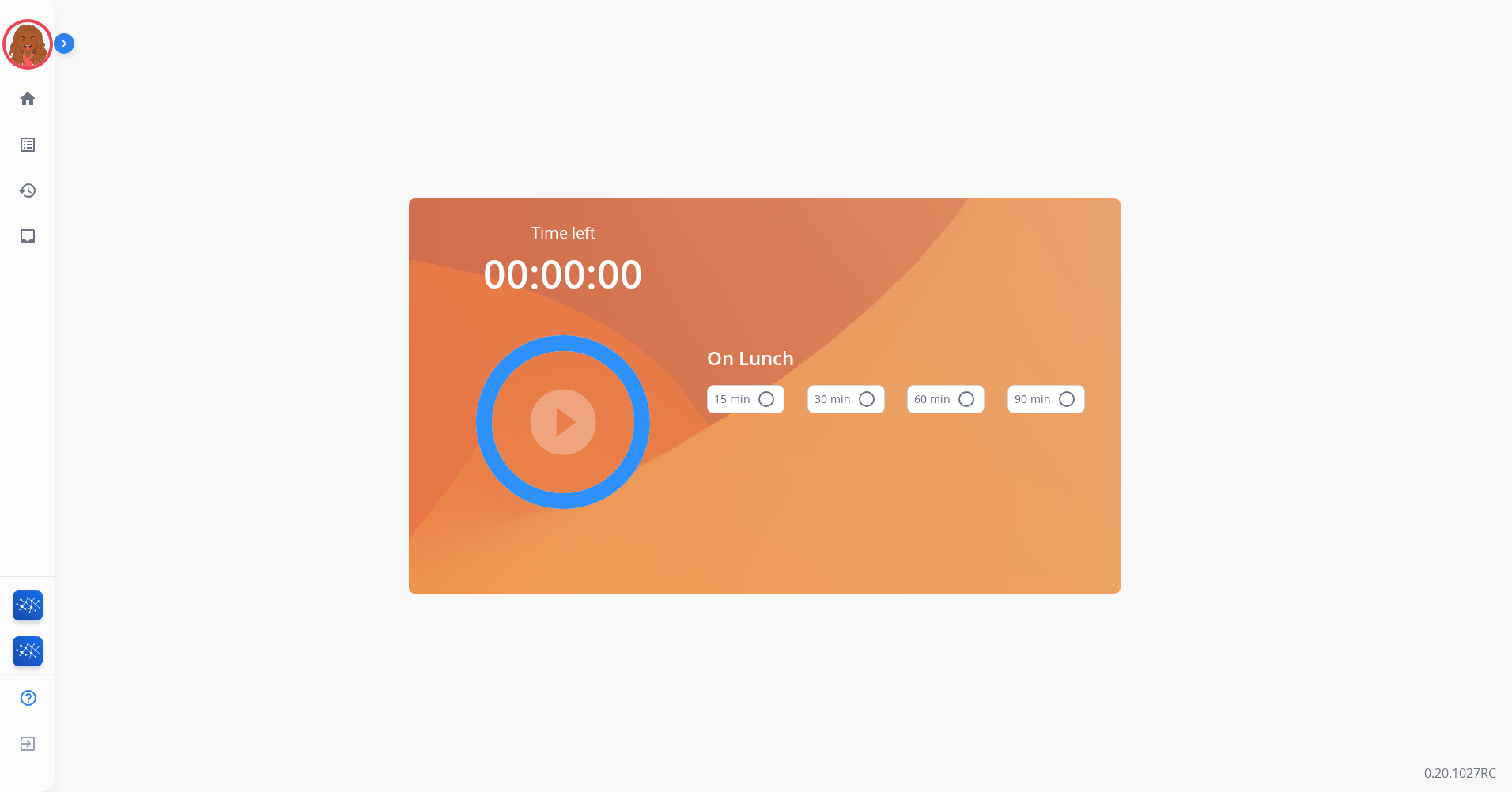
click at [850, 397] on button "30 min radio_button_unchecked" at bounding box center [846, 399] width 78 height 29
